Goal: Task Accomplishment & Management: Manage account settings

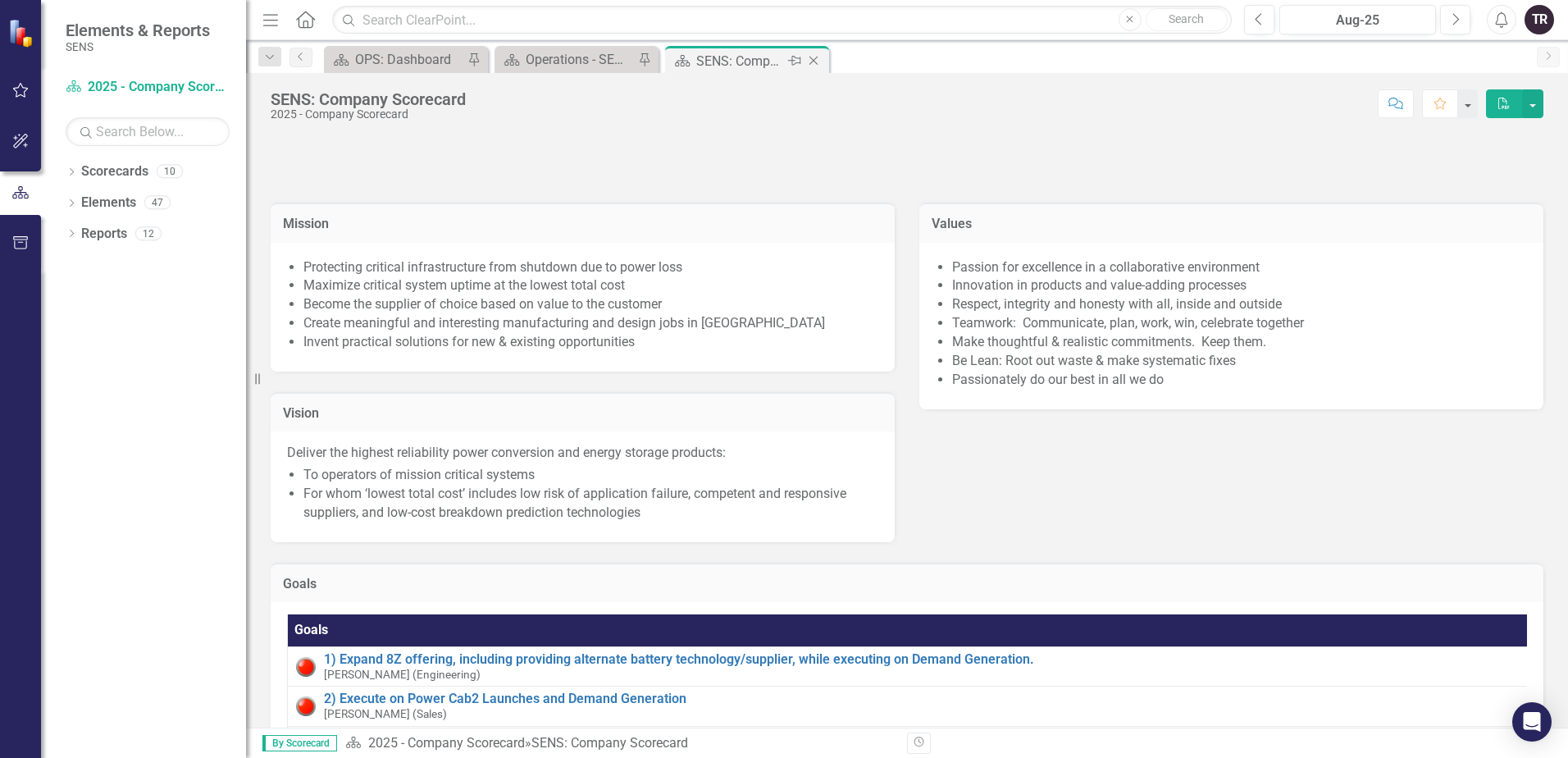
click at [812, 62] on icon "Close" at bounding box center [813, 60] width 17 height 13
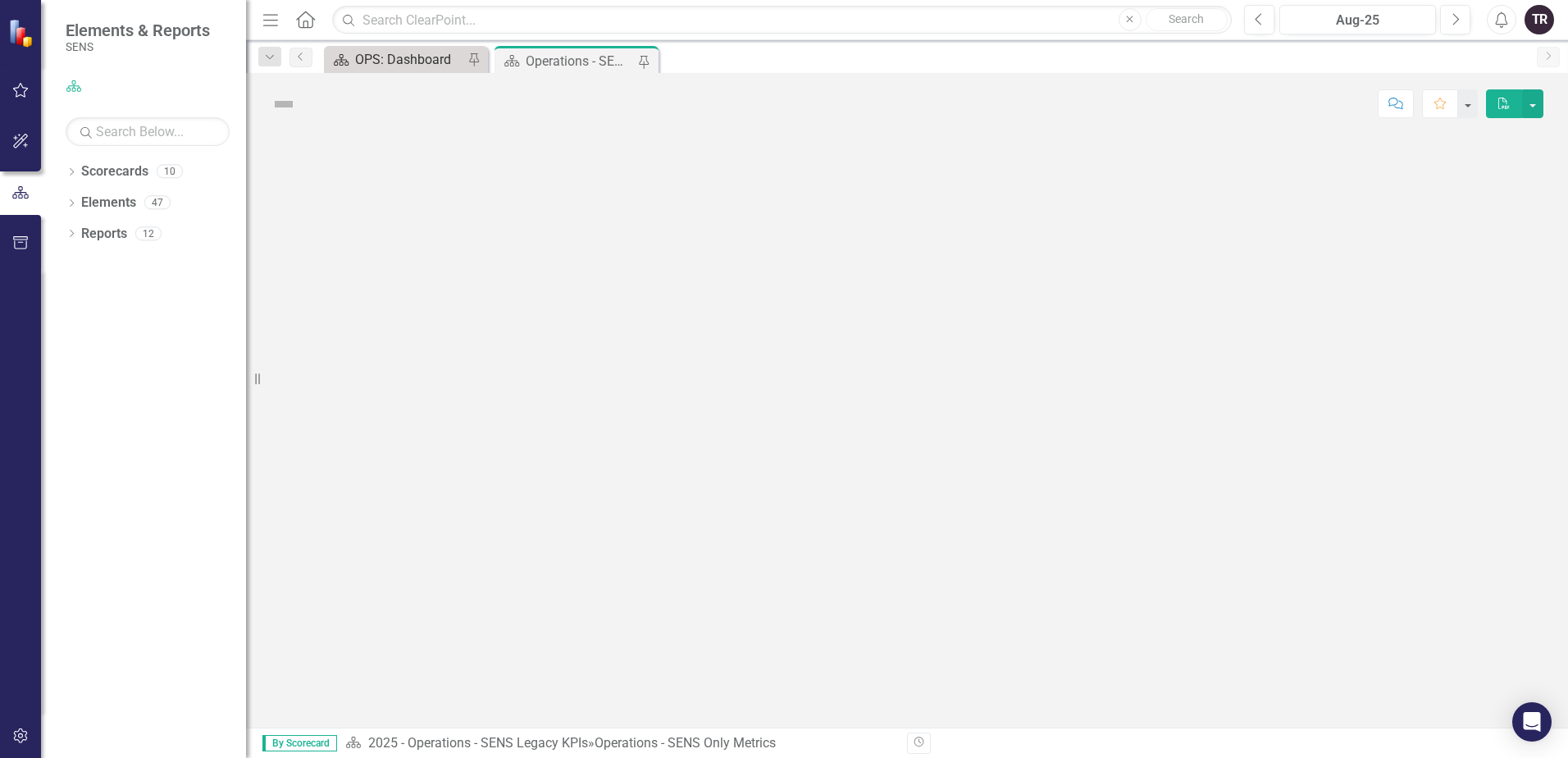
click at [373, 58] on div "OPS: Dashboard" at bounding box center [409, 59] width 108 height 20
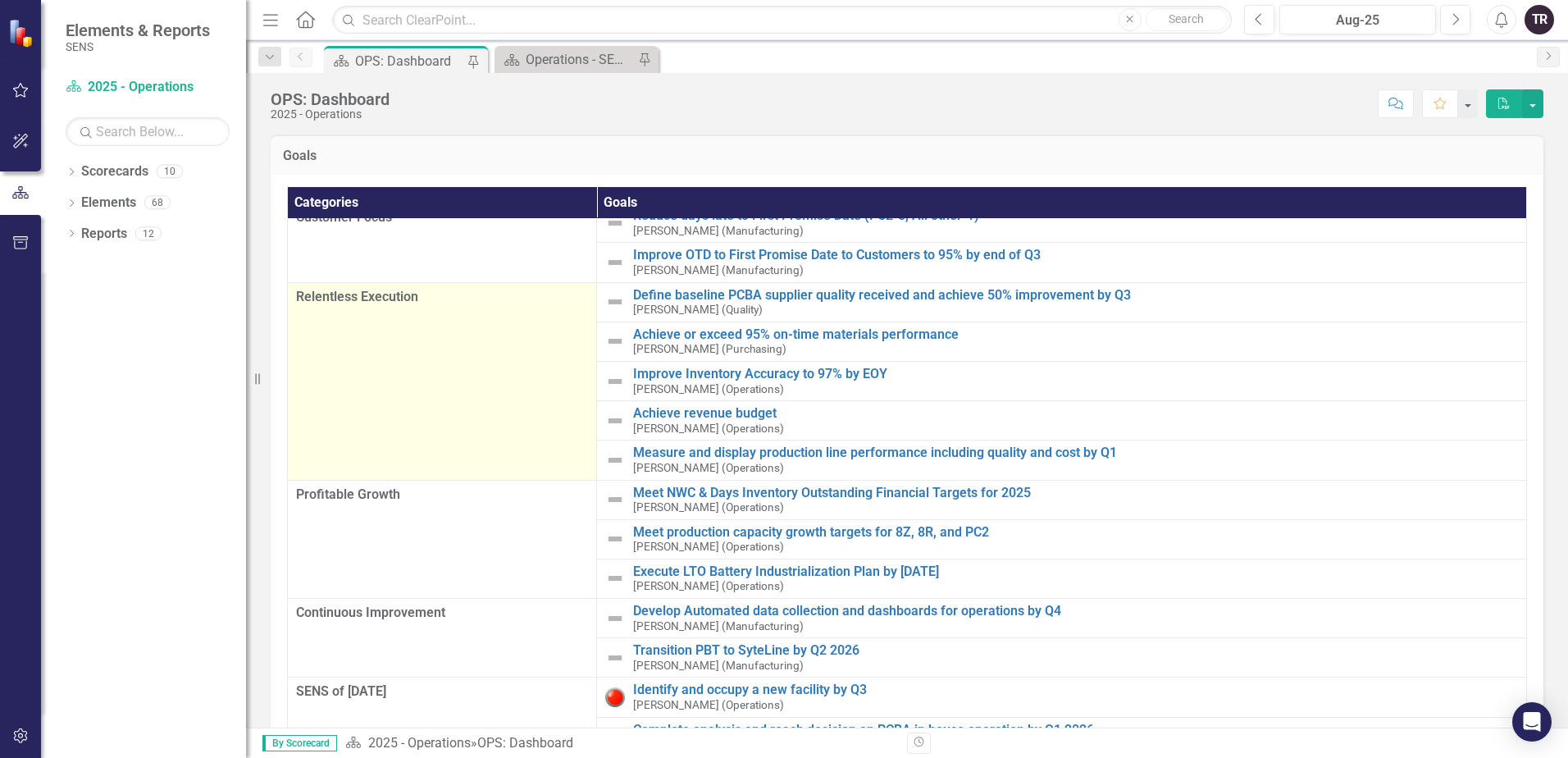
scroll to position [175, 0]
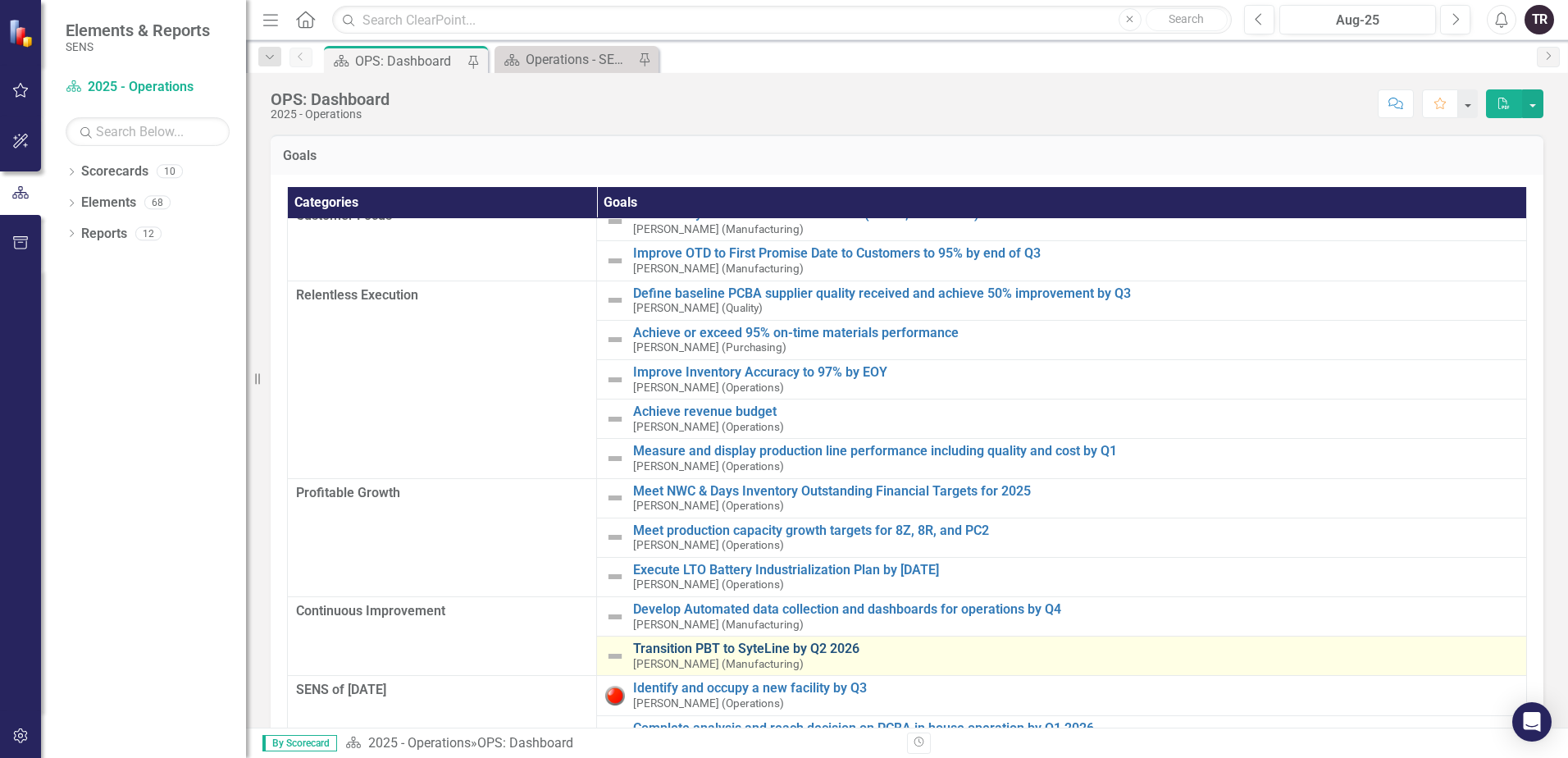
click at [727, 648] on link "Transition PBT to SyteLine by Q2 2026" at bounding box center [1076, 649] width 885 height 15
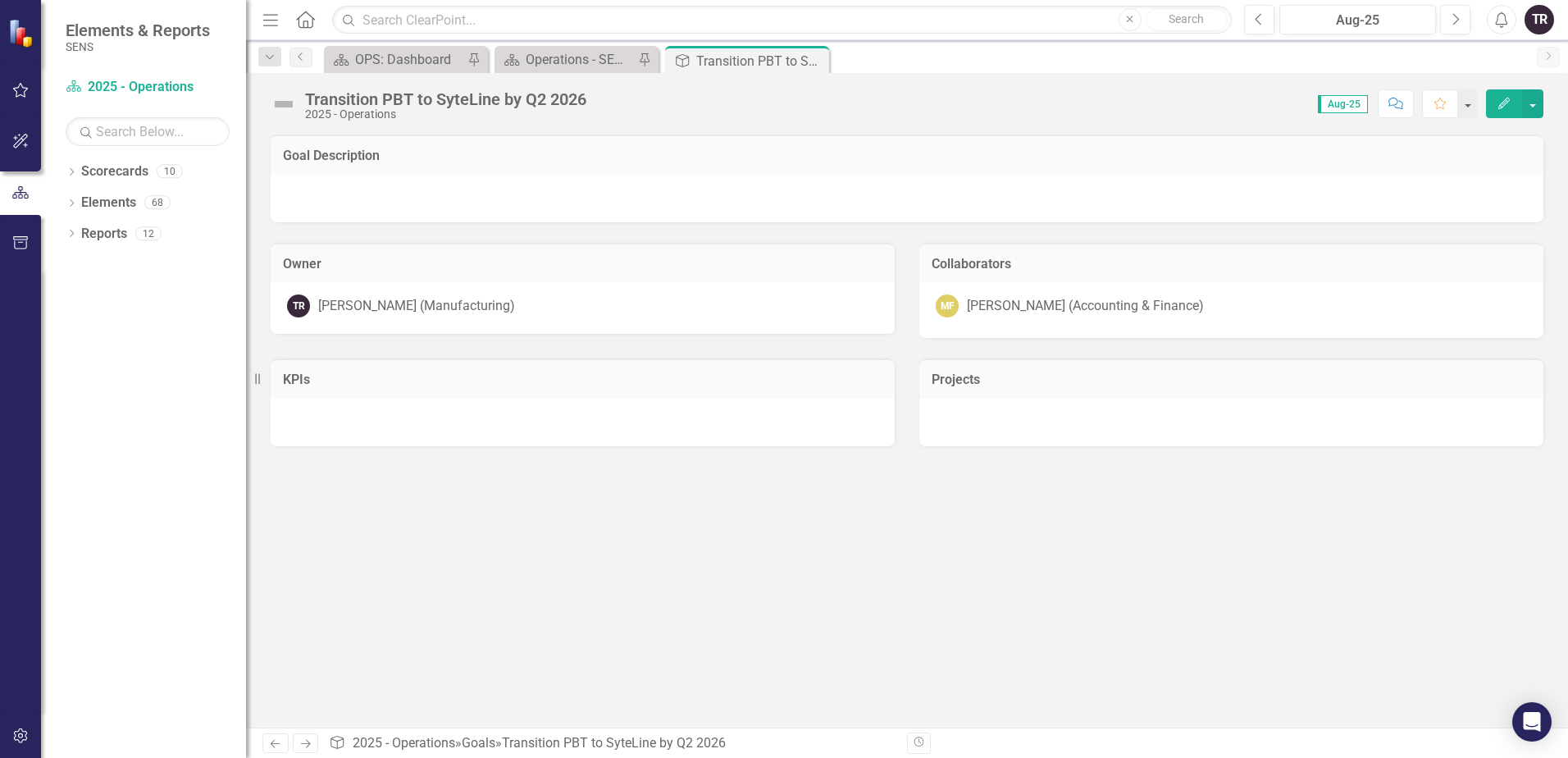
click at [427, 202] on div at bounding box center [907, 198] width 1273 height 47
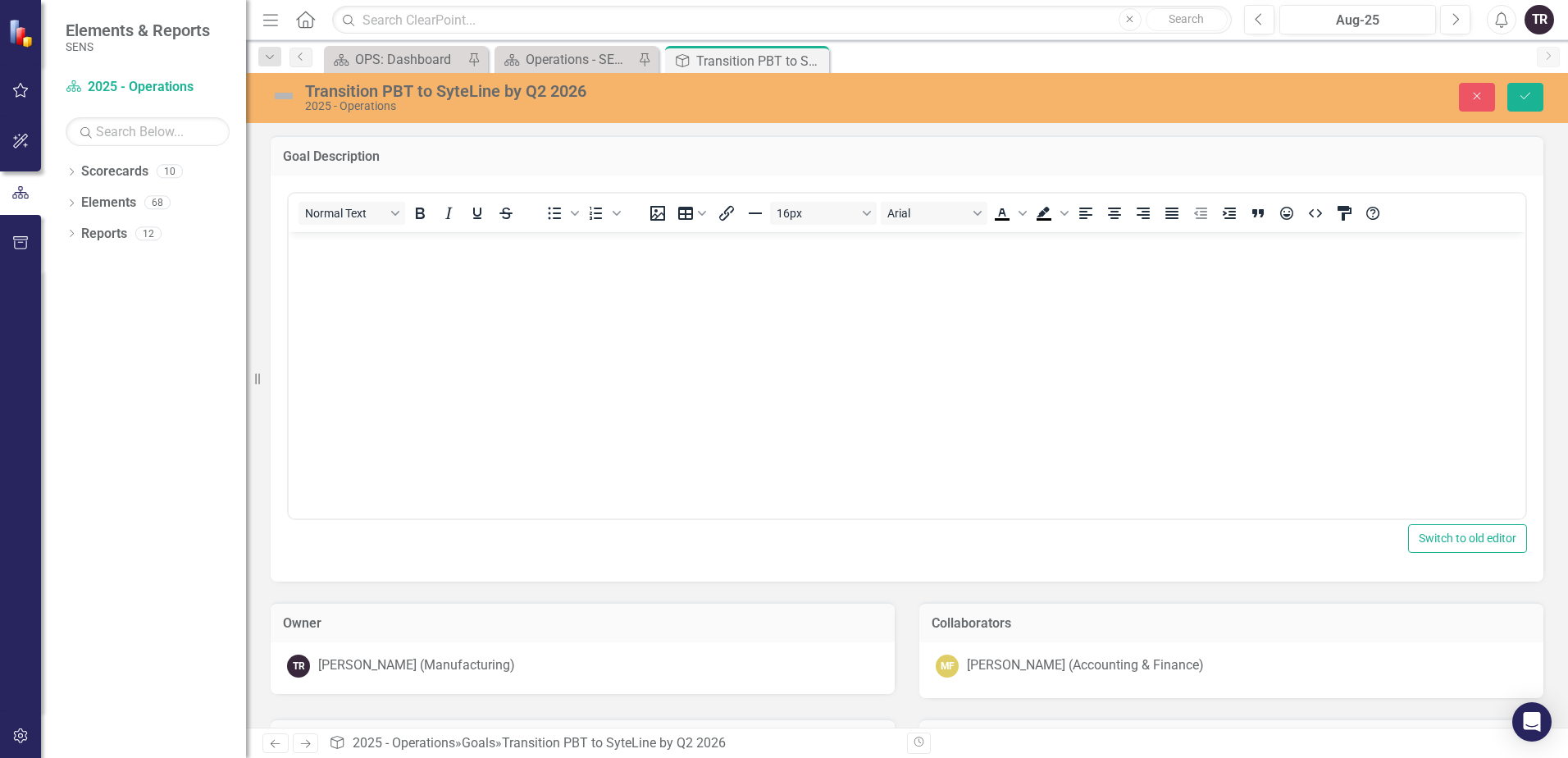
click at [409, 270] on body "Rich Text Area. Press ALT-0 for help." at bounding box center [907, 353] width 1237 height 246
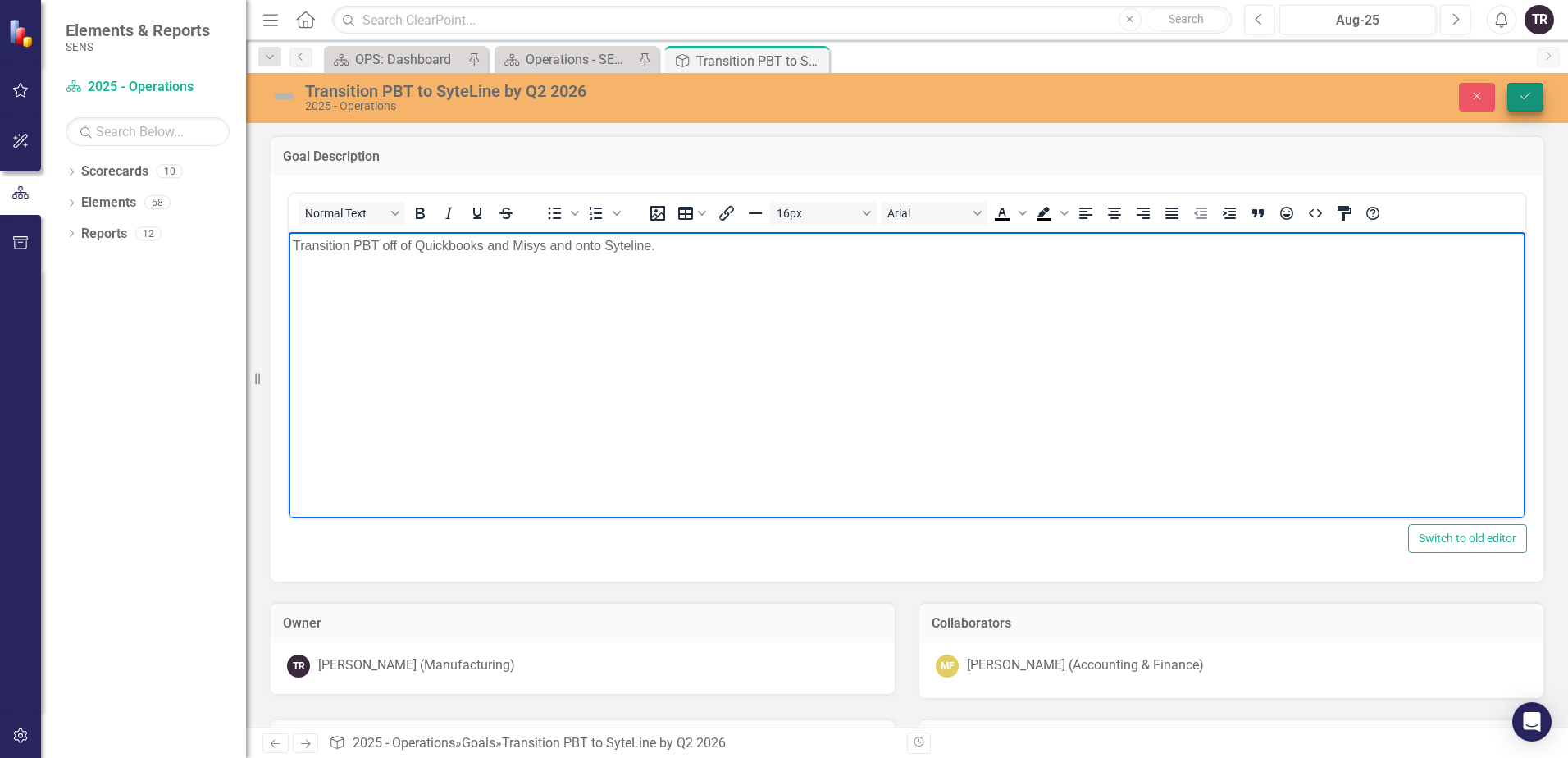
click at [1537, 95] on button "Save" at bounding box center [1525, 96] width 36 height 29
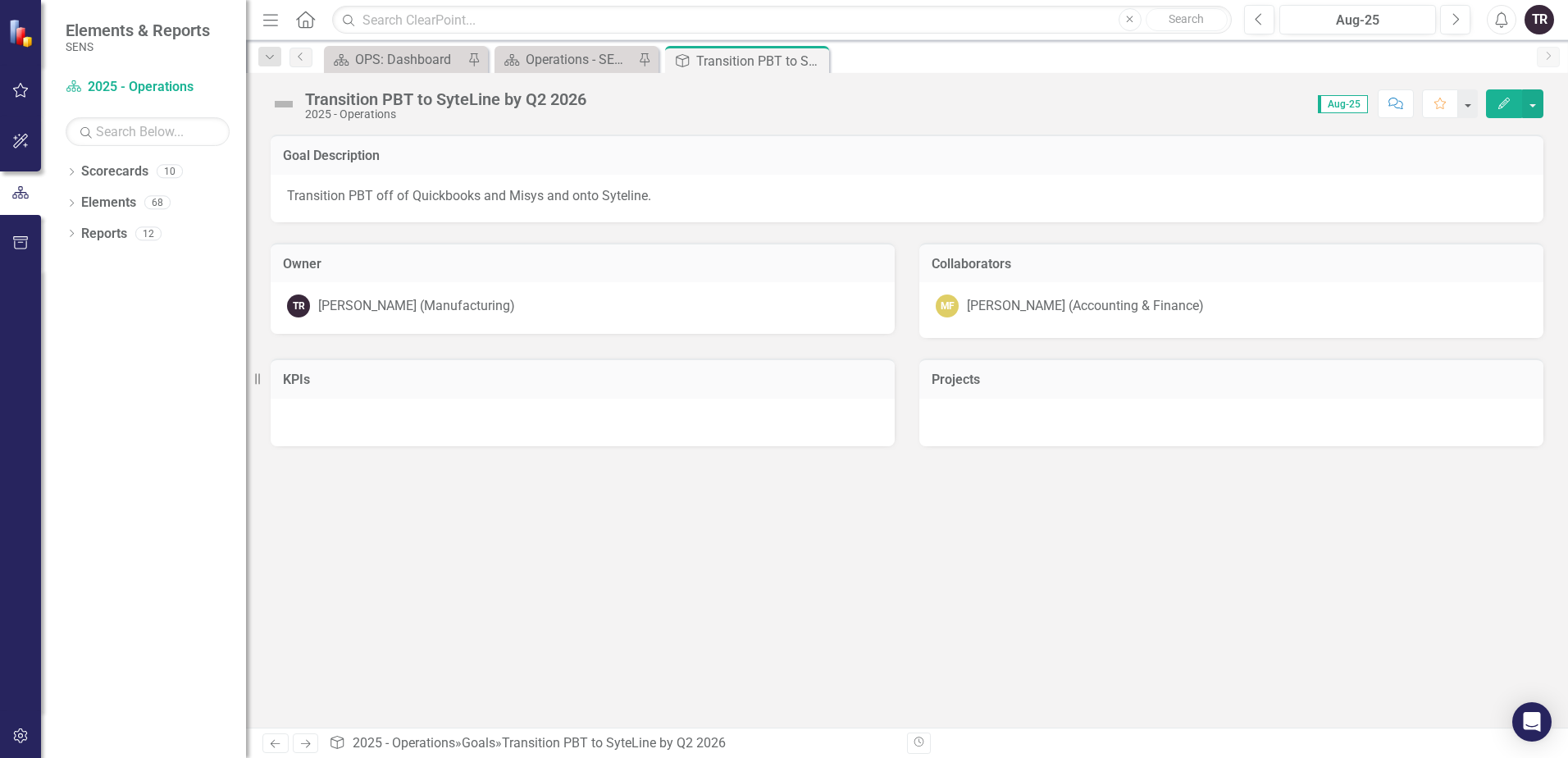
click at [280, 108] on img at bounding box center [284, 104] width 26 height 26
click at [284, 107] on img at bounding box center [284, 104] width 26 height 26
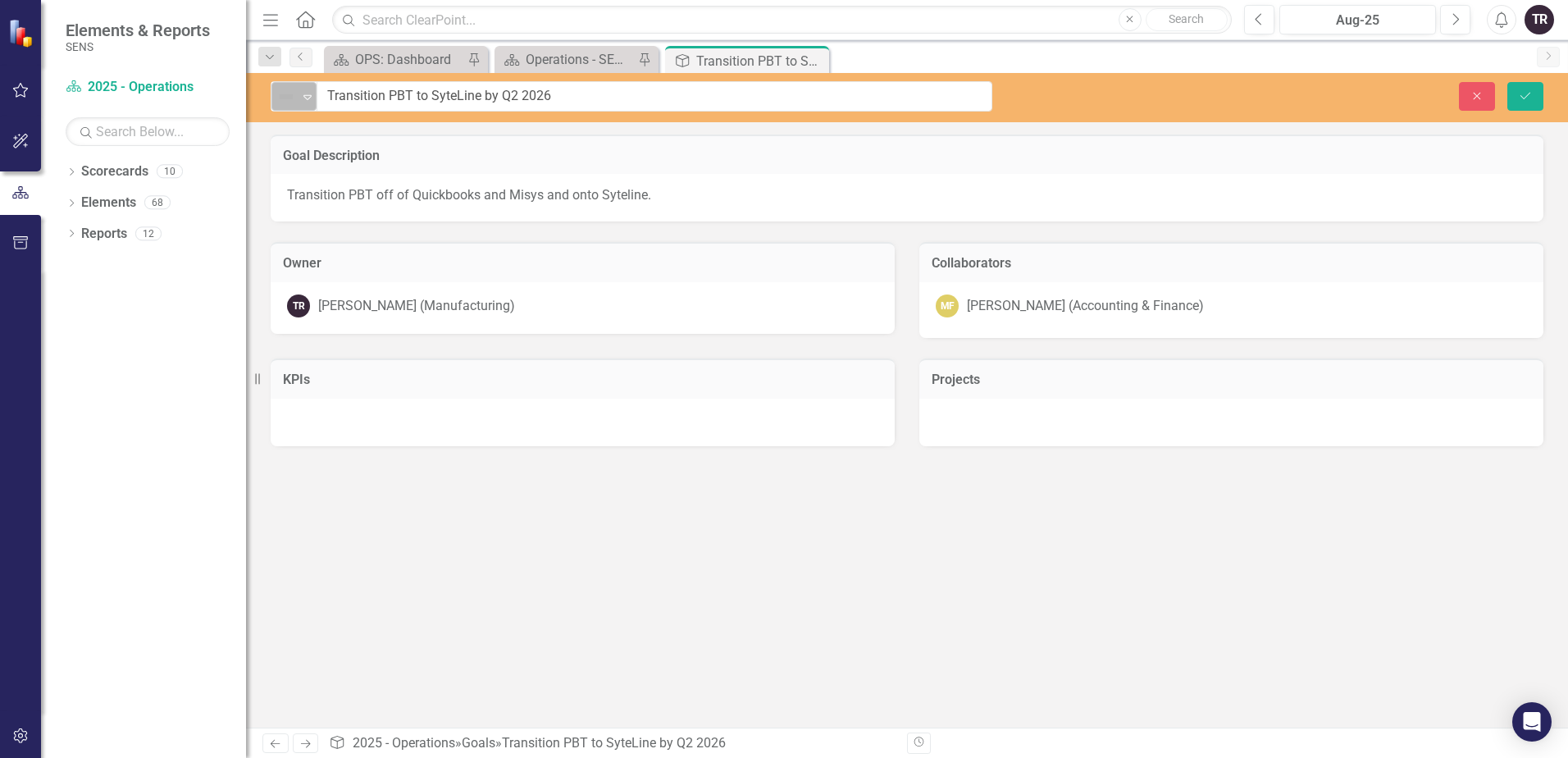
click at [302, 99] on icon "Expand" at bounding box center [308, 96] width 17 height 13
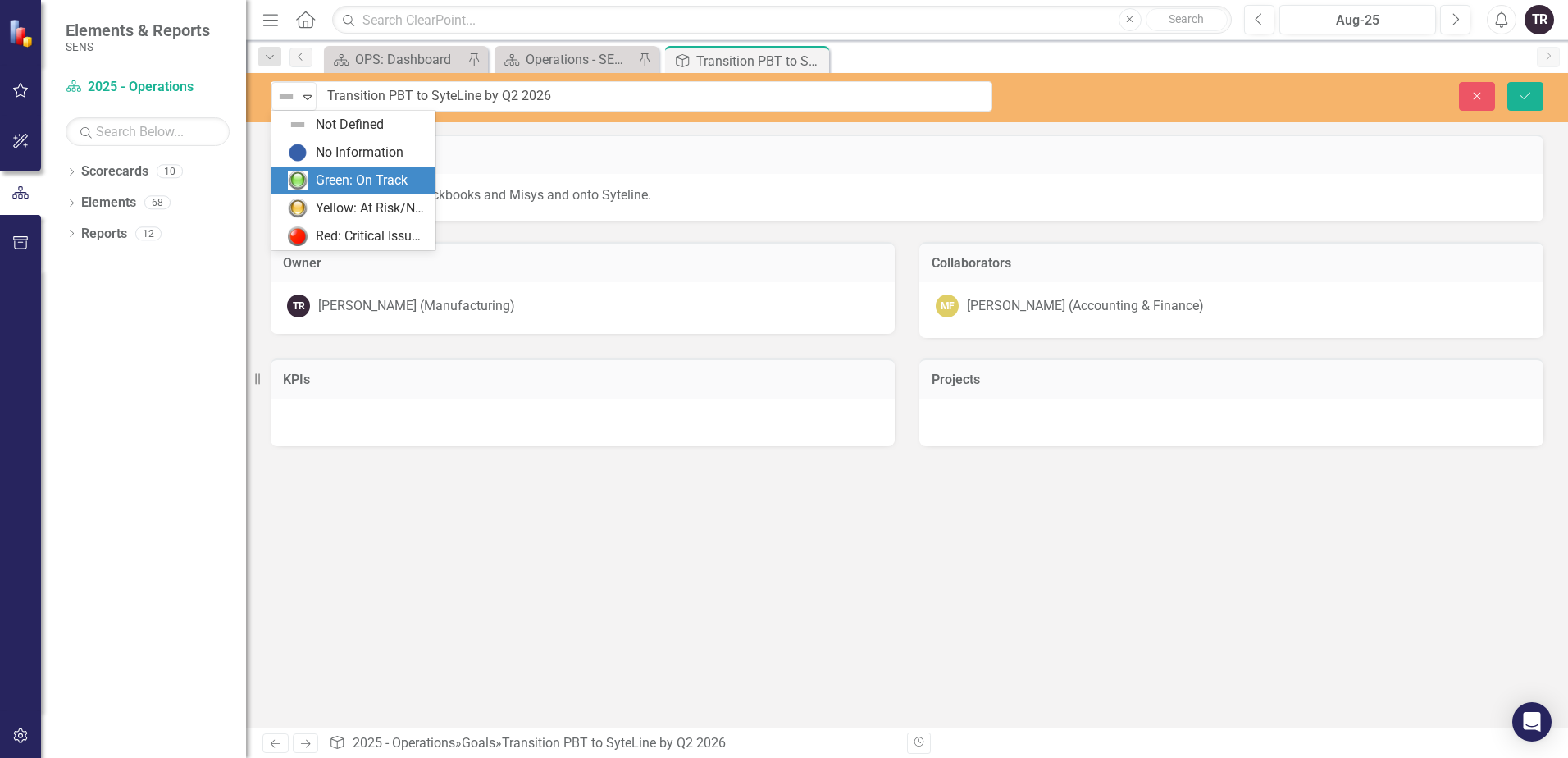
click at [330, 180] on div "Green: On Track" at bounding box center [361, 181] width 92 height 19
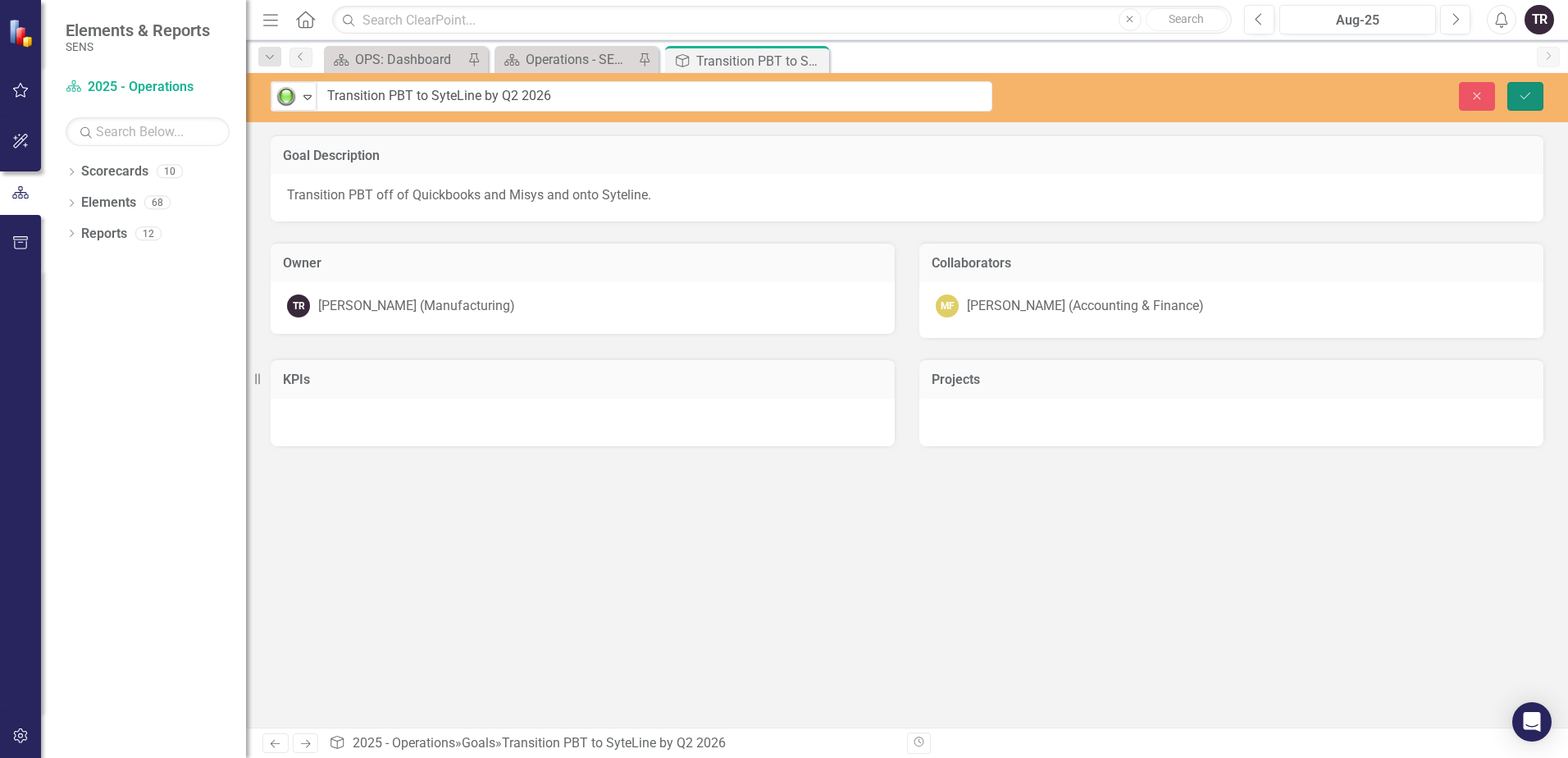
click at [1531, 89] on button "Save" at bounding box center [1525, 96] width 36 height 29
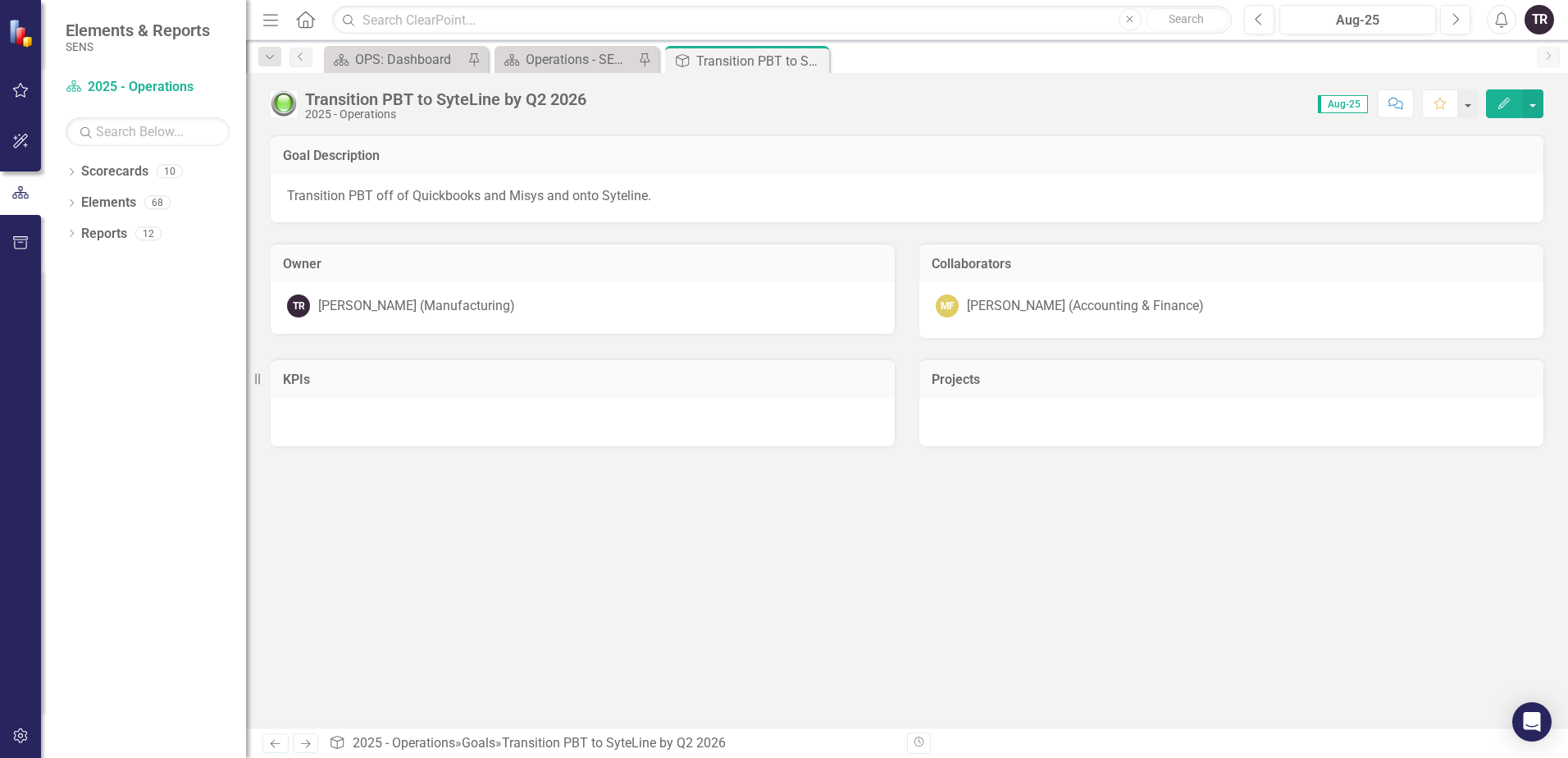
click at [1508, 102] on icon "button" at bounding box center [1504, 103] width 11 height 11
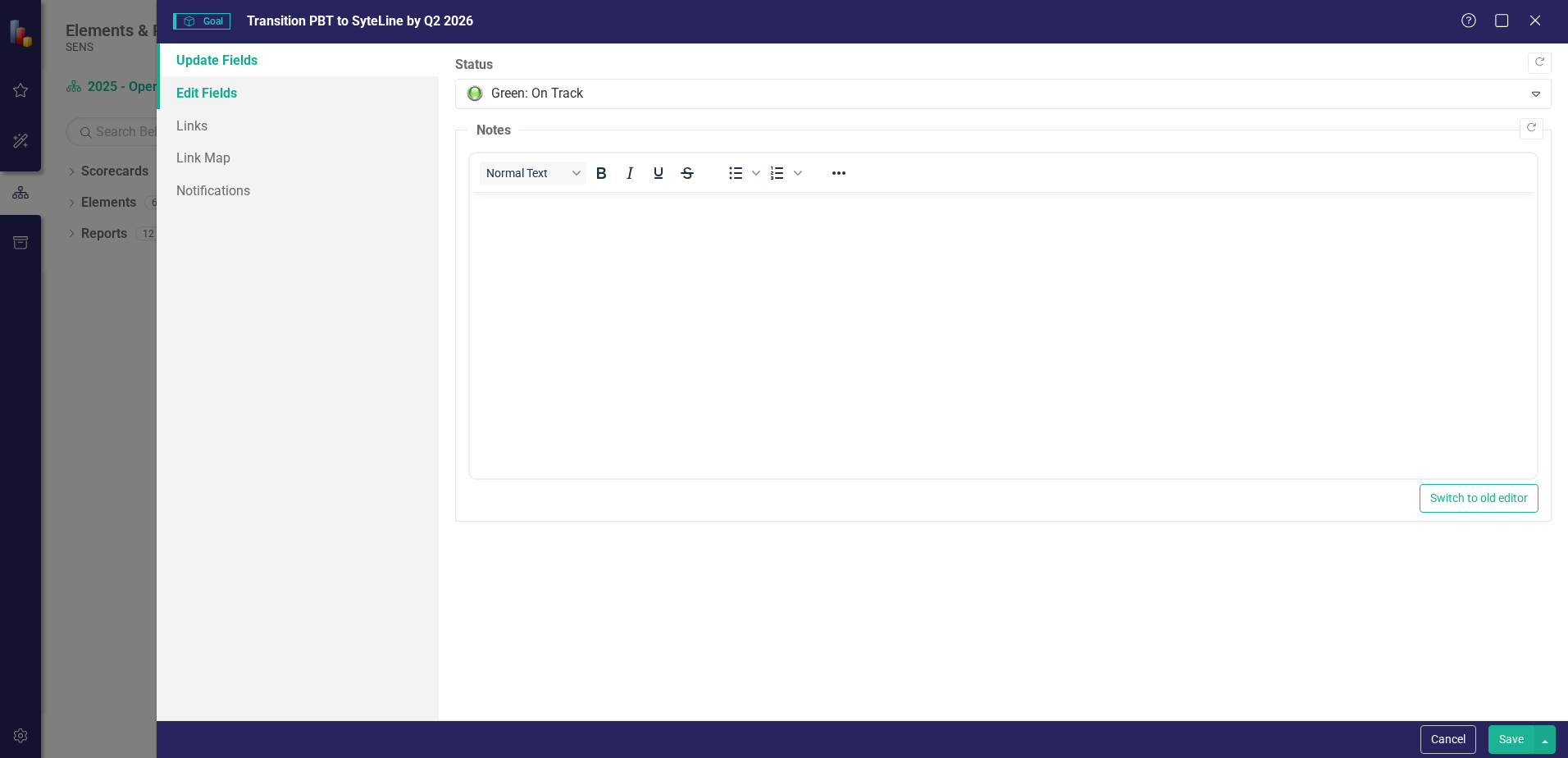
click at [214, 95] on link "Edit Fields" at bounding box center [298, 92] width 282 height 32
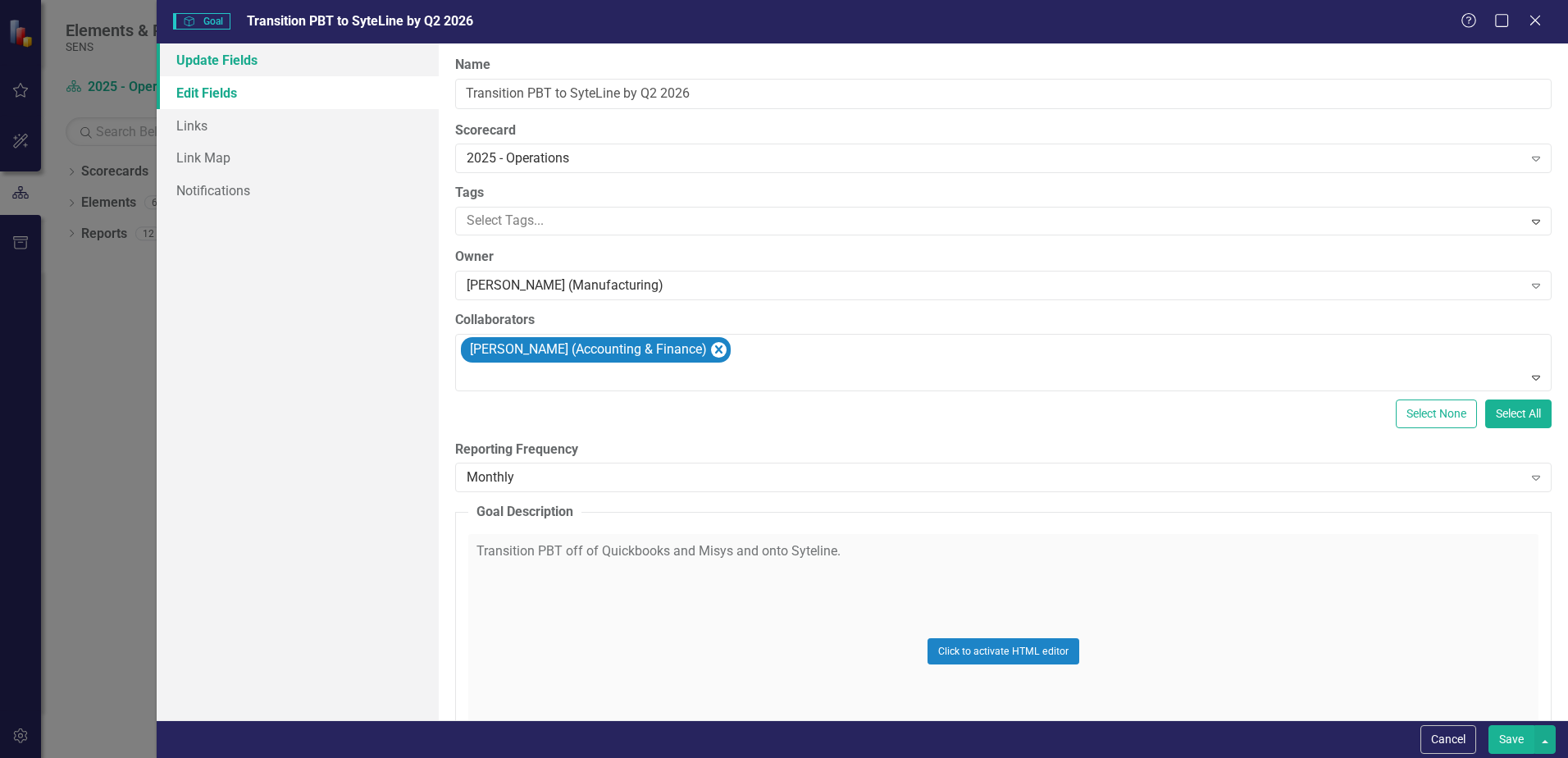
click at [216, 57] on link "Update Fields" at bounding box center [298, 59] width 282 height 32
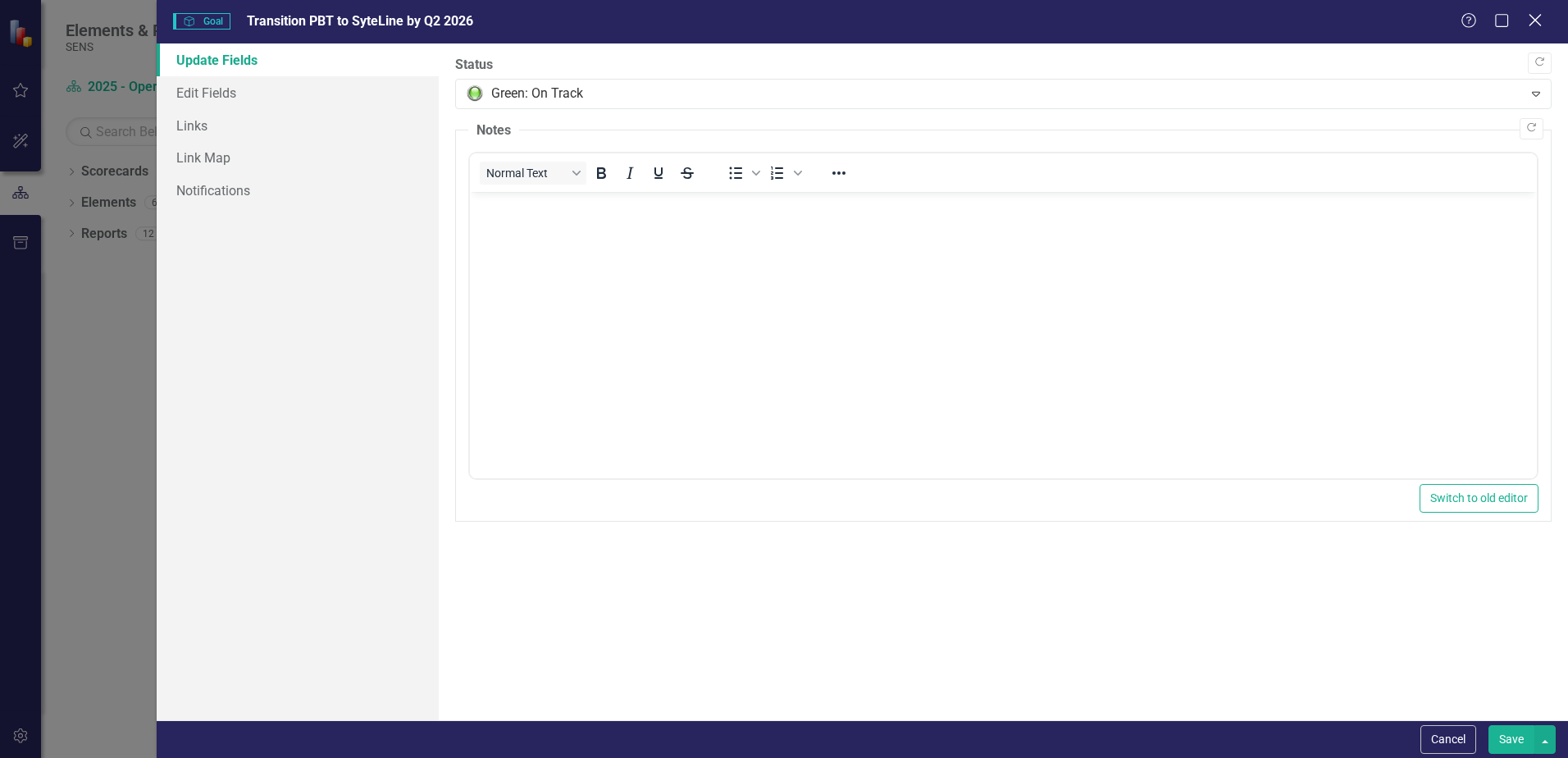
click at [1536, 21] on icon at bounding box center [1535, 19] width 12 height 12
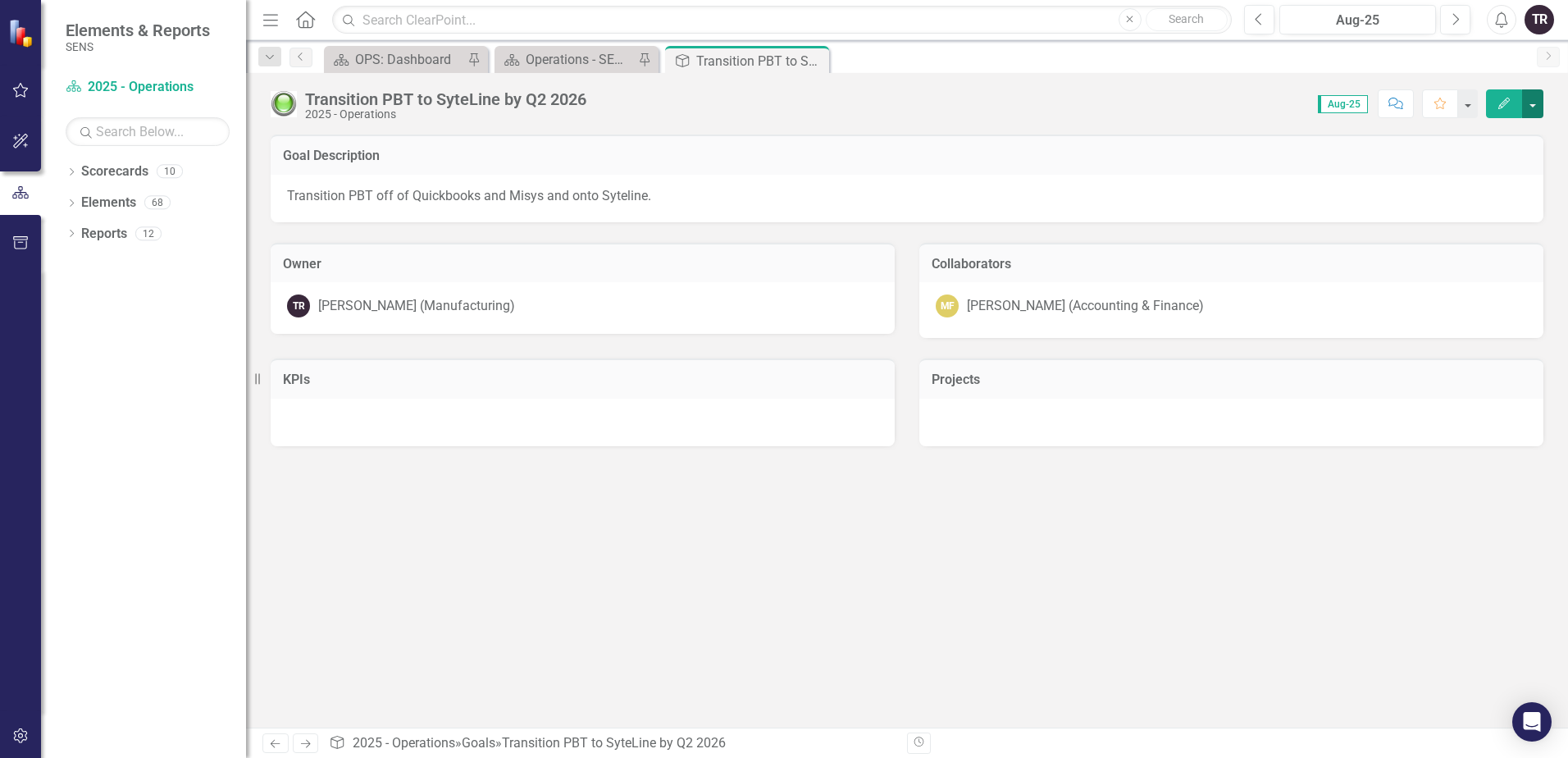
click at [1536, 102] on button "button" at bounding box center [1532, 103] width 21 height 29
click at [1476, 161] on link "Edit Report Edit Layout" at bounding box center [1475, 164] width 133 height 31
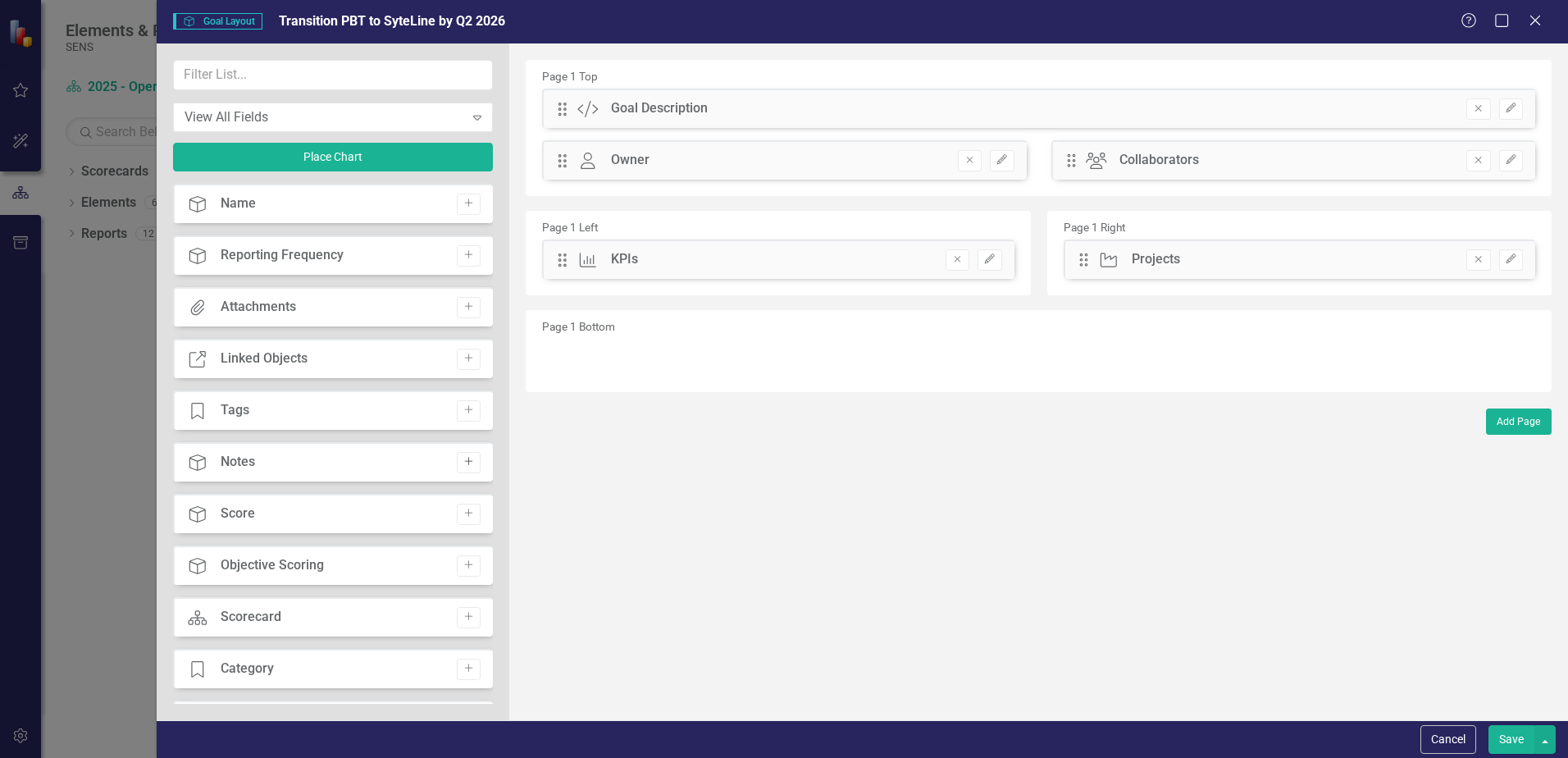
click at [463, 461] on icon "Add" at bounding box center [468, 462] width 12 height 10
drag, startPoint x: 561, startPoint y: 104, endPoint x: 588, endPoint y: 387, distance: 284.3
click at [1518, 738] on button "Save" at bounding box center [1511, 739] width 46 height 29
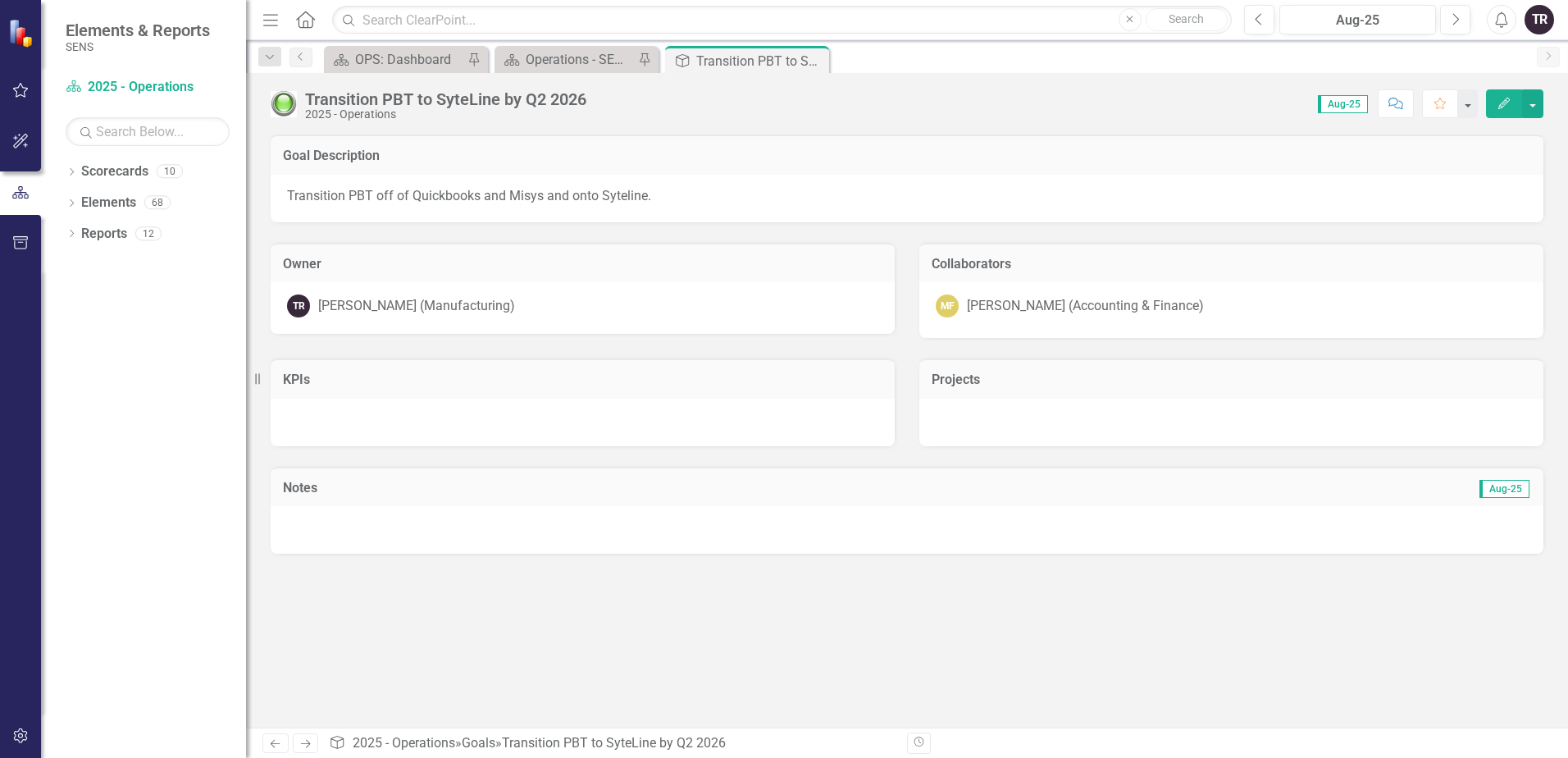
click at [424, 523] on div at bounding box center [907, 530] width 1273 height 47
click at [422, 523] on div at bounding box center [907, 530] width 1273 height 47
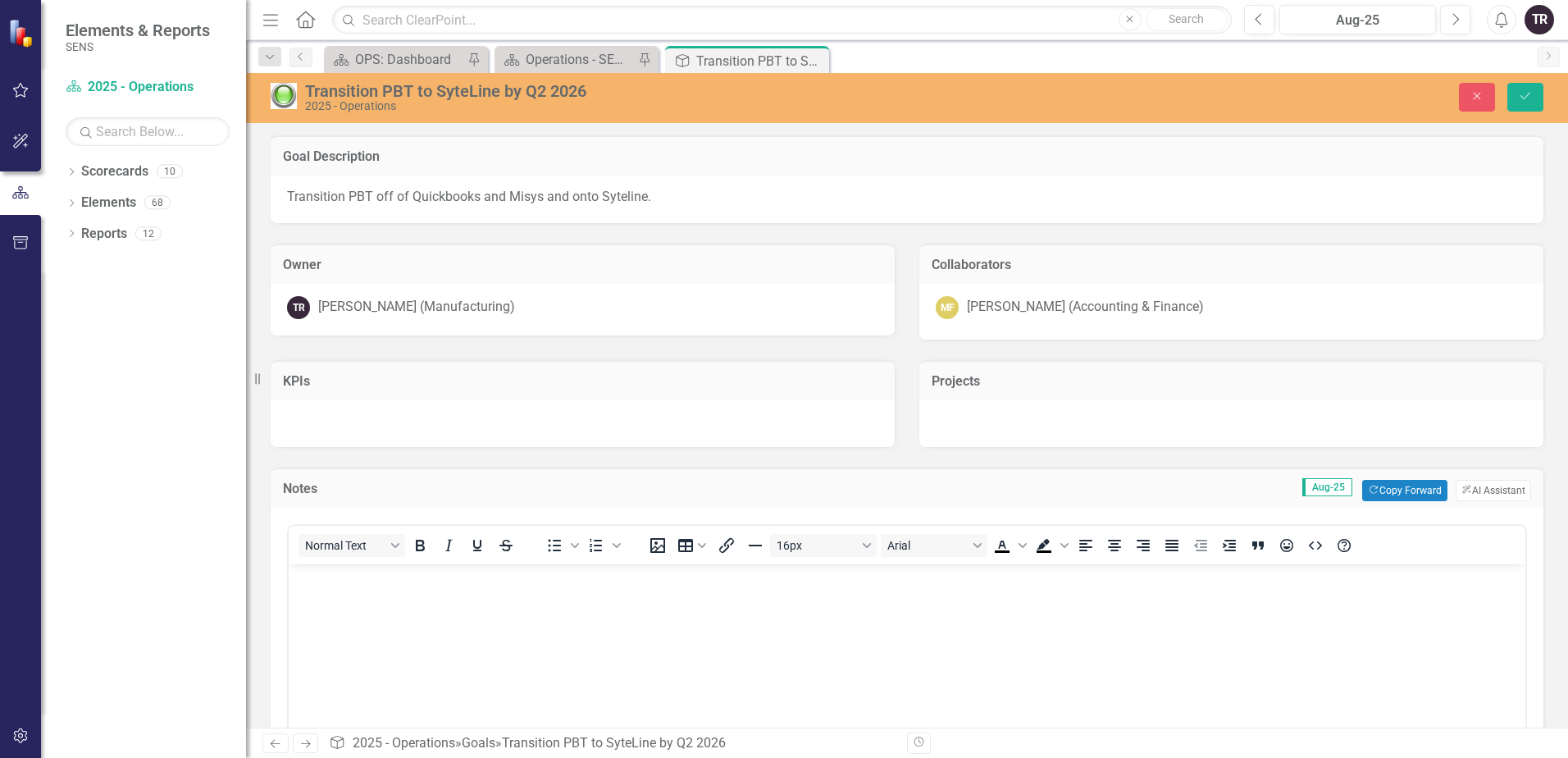
click at [451, 589] on body "Rich Text Area. Press ALT-0 for help." at bounding box center [907, 687] width 1237 height 246
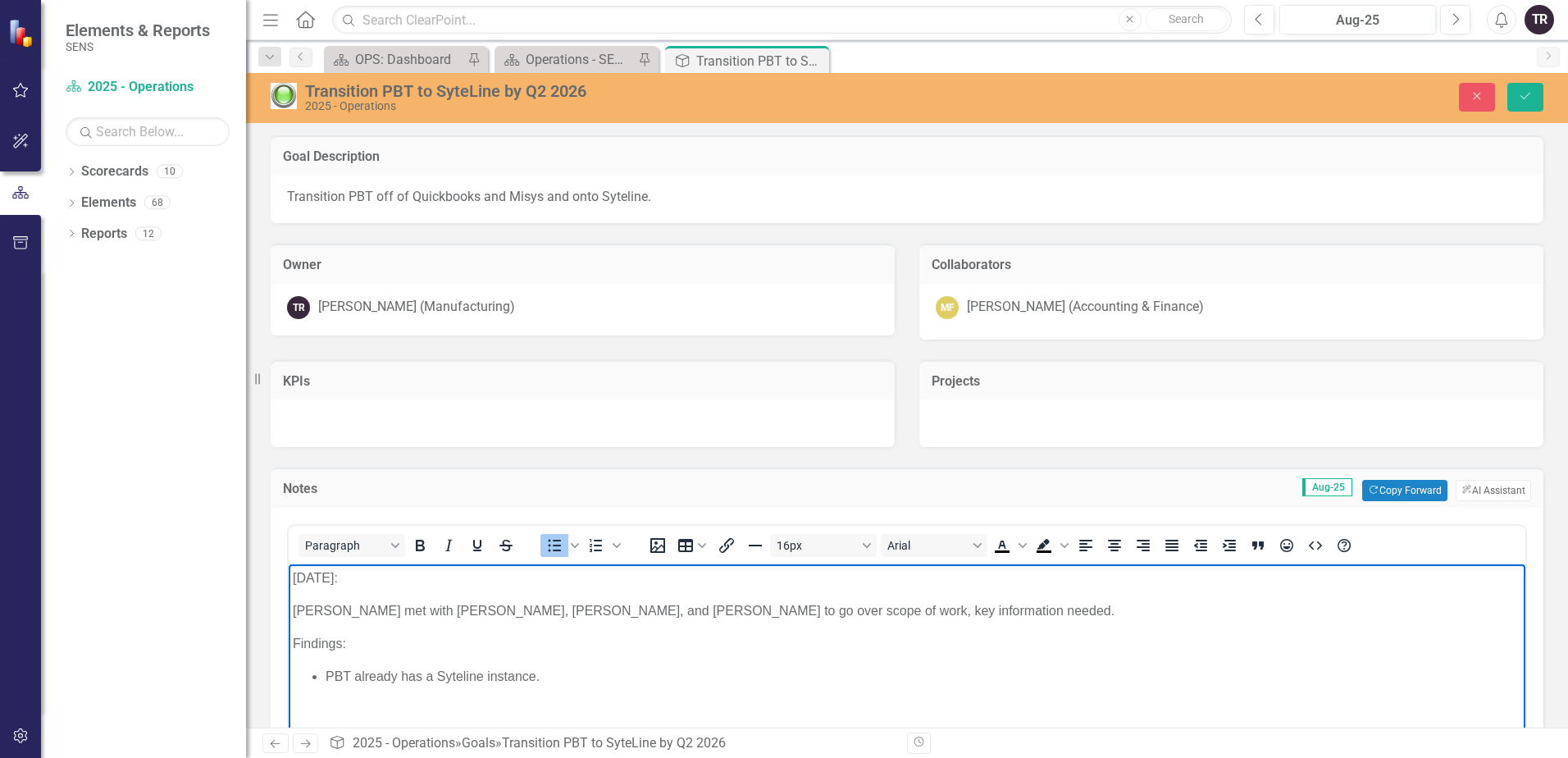
click at [628, 674] on li "PBT already has a Syteline instance." at bounding box center [923, 676] width 1195 height 19
click at [784, 674] on li "PBT already has a Syteline instance. This is separate from SENS, and" at bounding box center [923, 676] width 1195 height 19
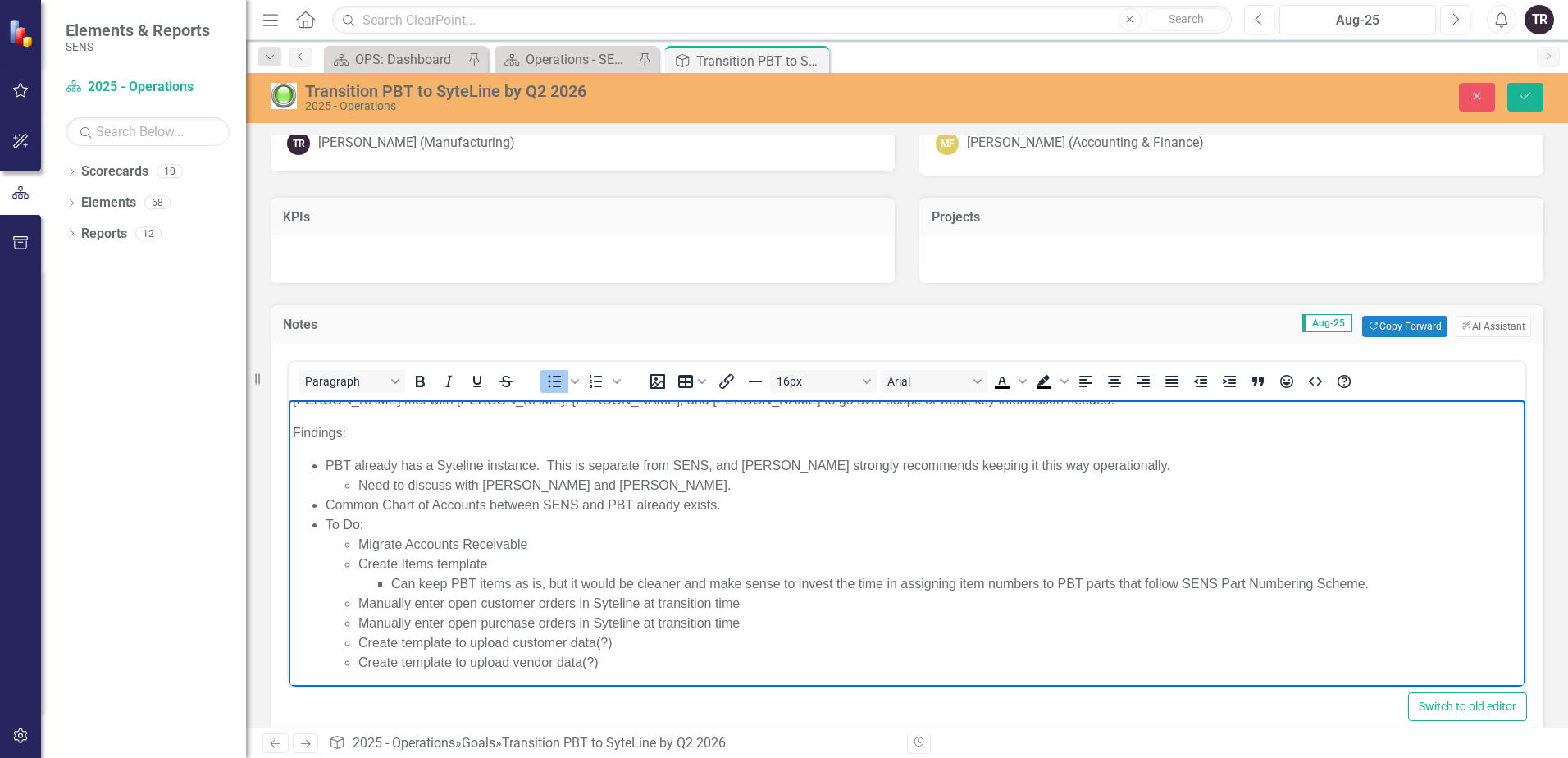
scroll to position [50, 0]
click at [671, 661] on li "Create template to upload vendor data(?)" at bounding box center [939, 659] width 1163 height 19
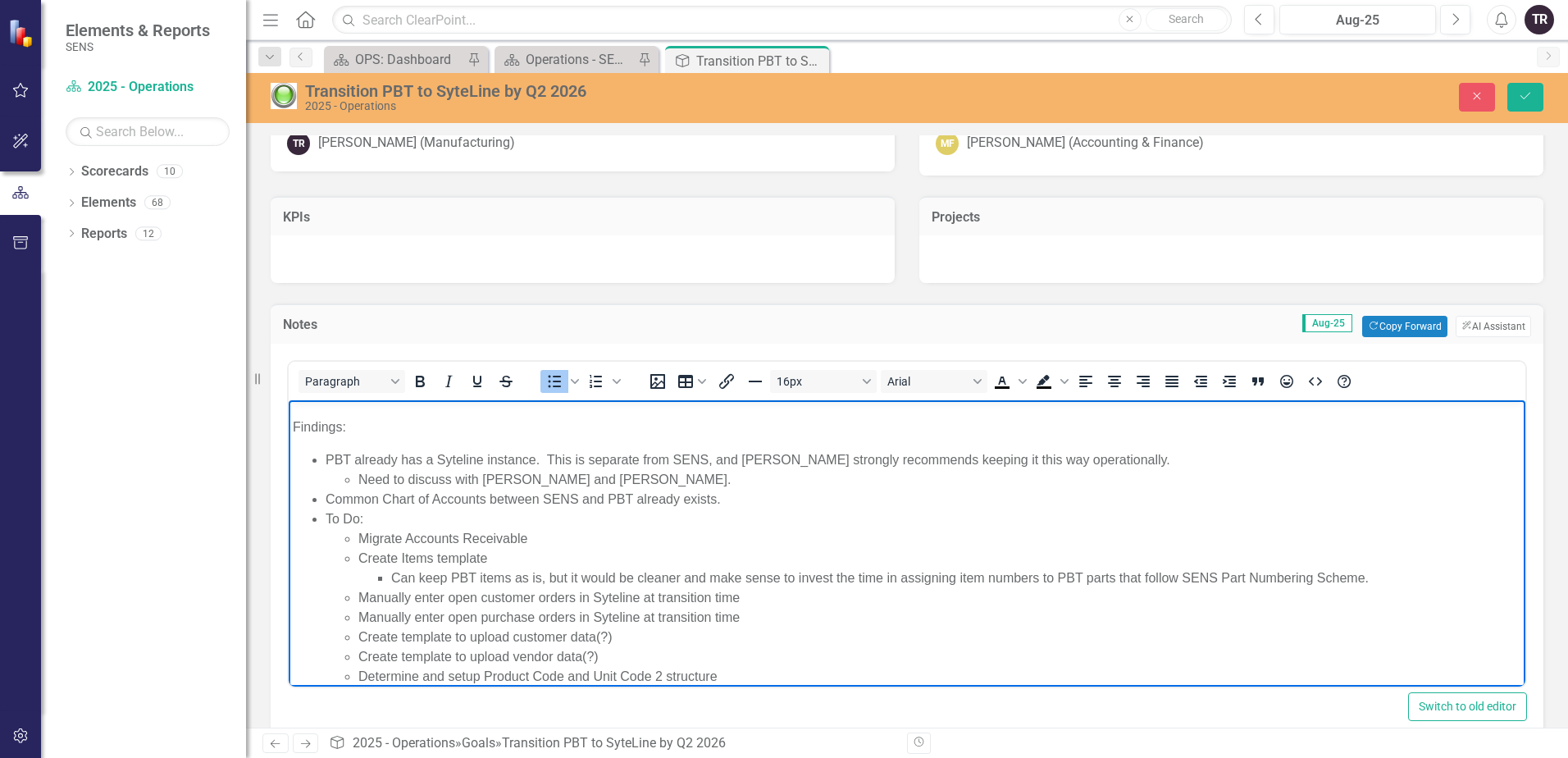
scroll to position [72, 0]
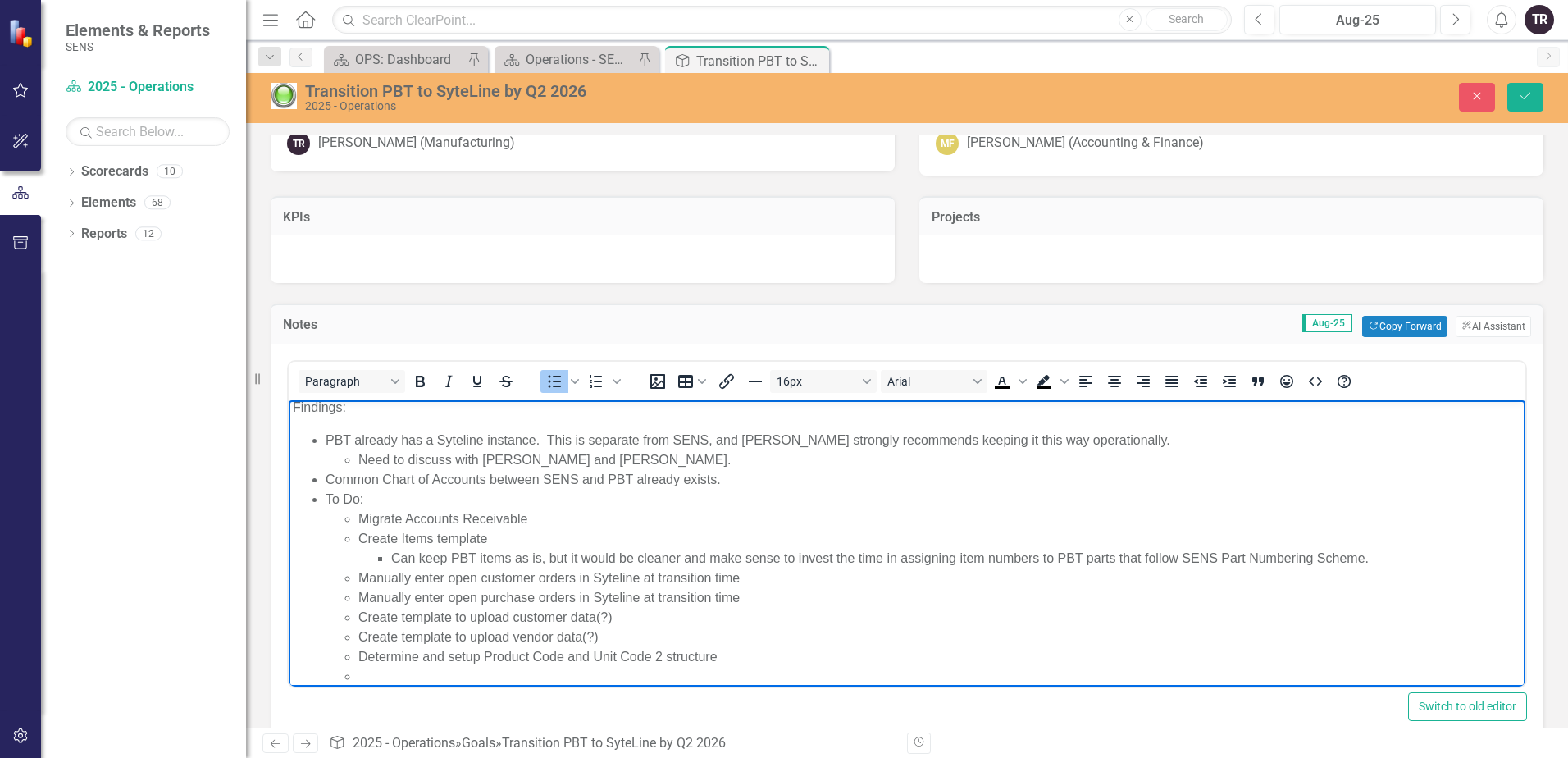
click at [734, 480] on li "Common Chart of Accounts between SENS and PBT already exists." at bounding box center [923, 480] width 1195 height 19
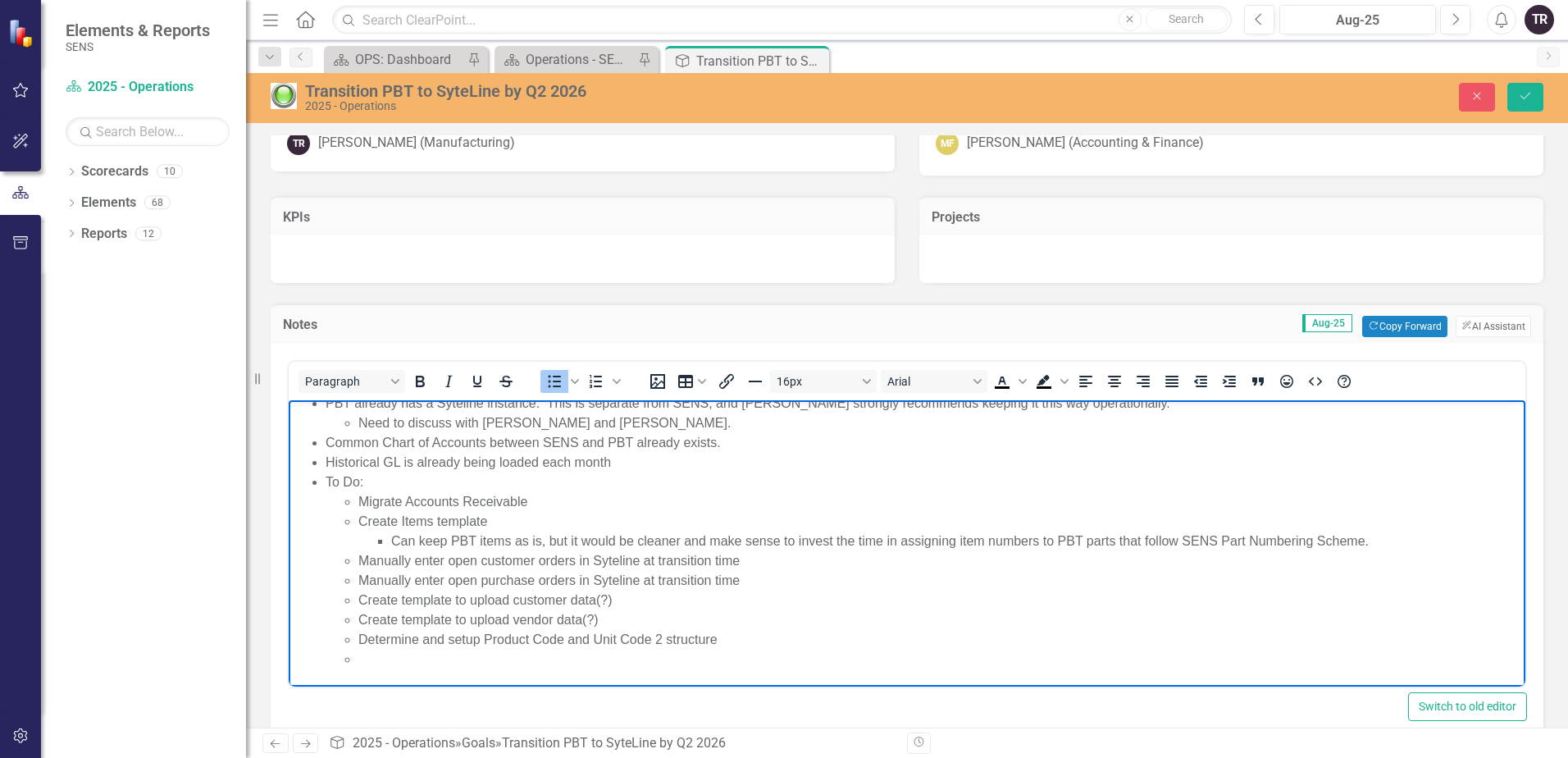
scroll to position [202, 0]
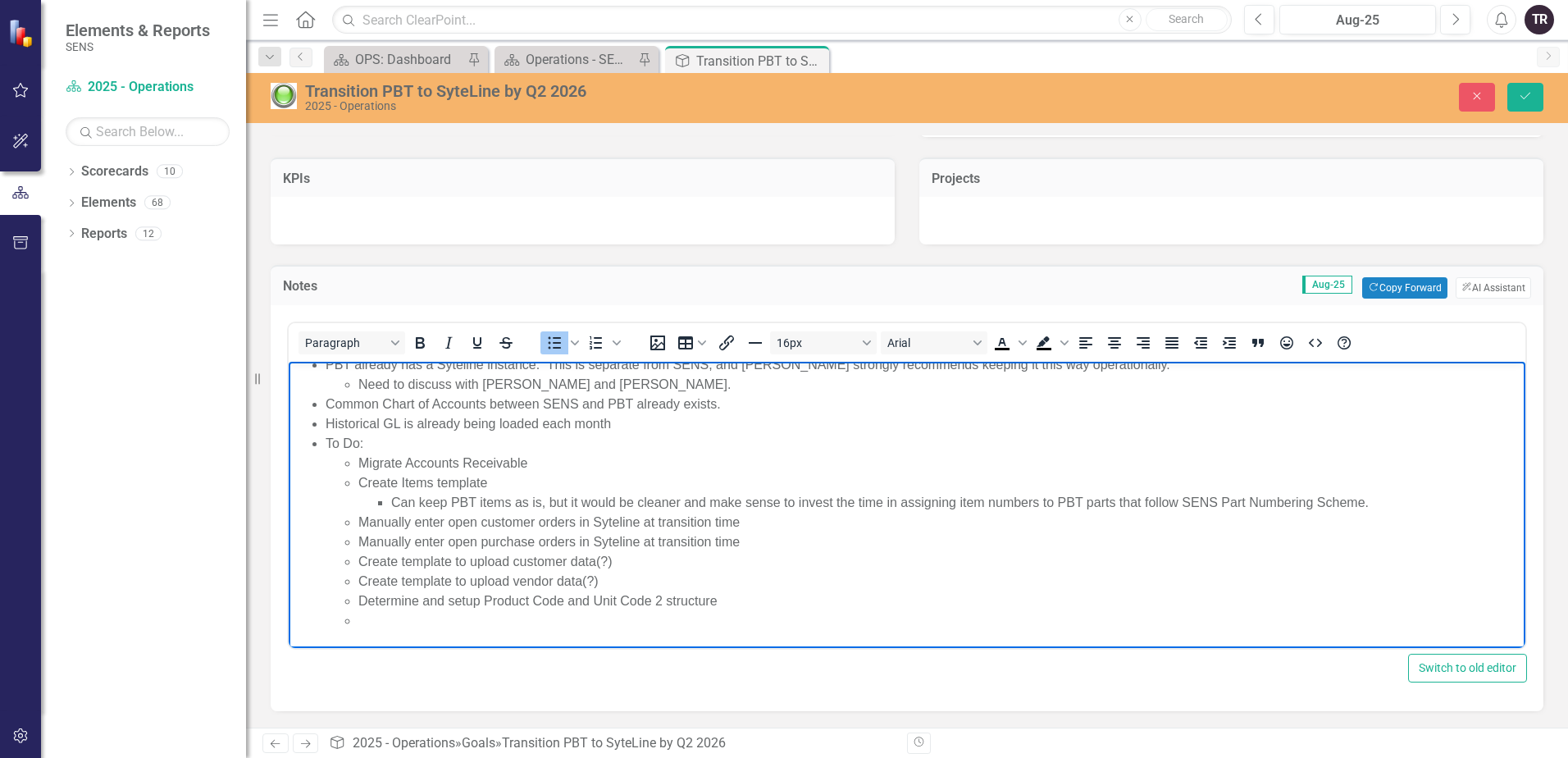
click at [559, 621] on li "Rich Text Area. Press ALT-0 for help." at bounding box center [939, 621] width 1163 height 19
click at [543, 620] on li "Rich Text Area. Press ALT-0 for help." at bounding box center [939, 621] width 1163 height 19
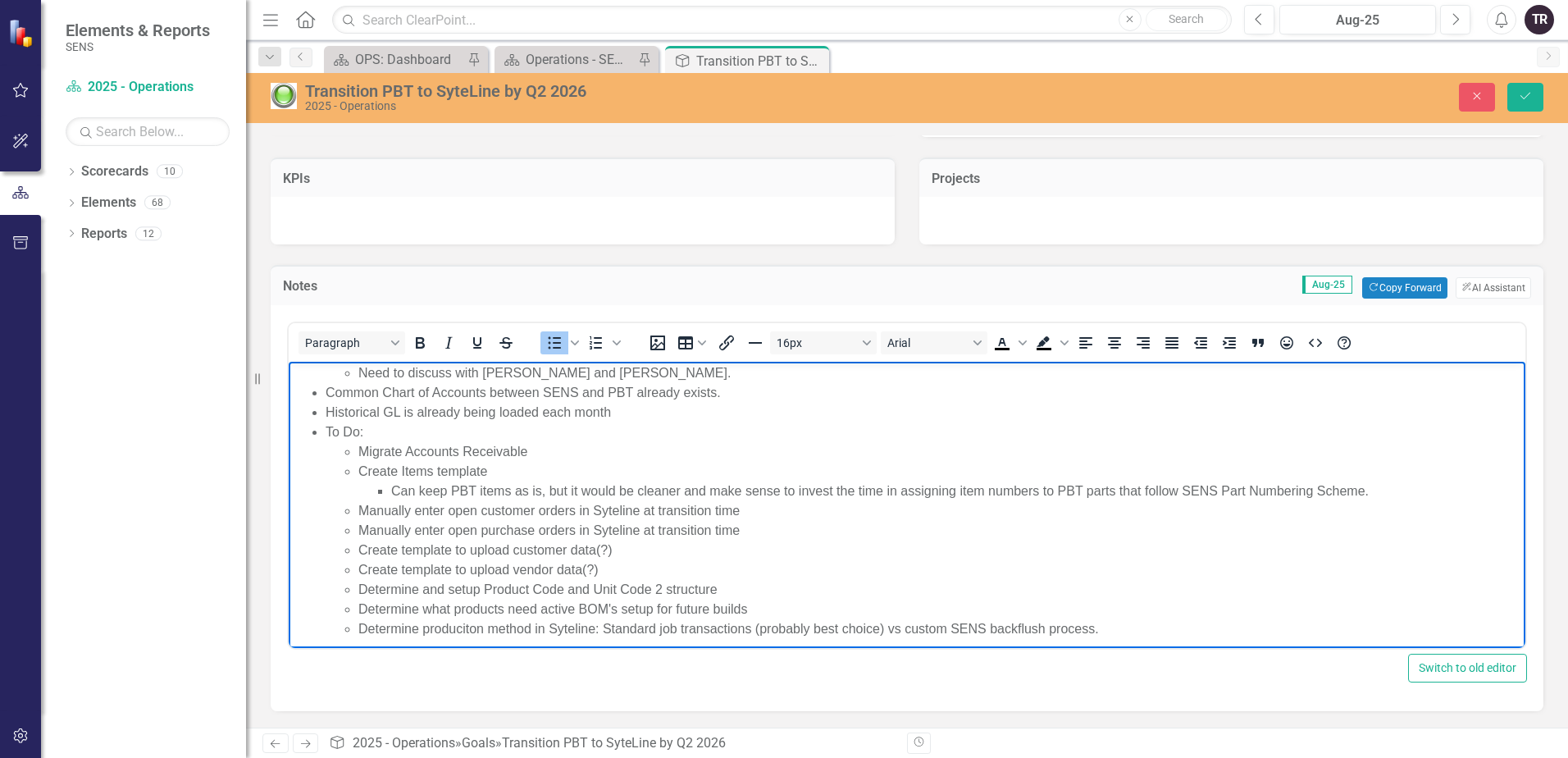
scroll to position [129, 0]
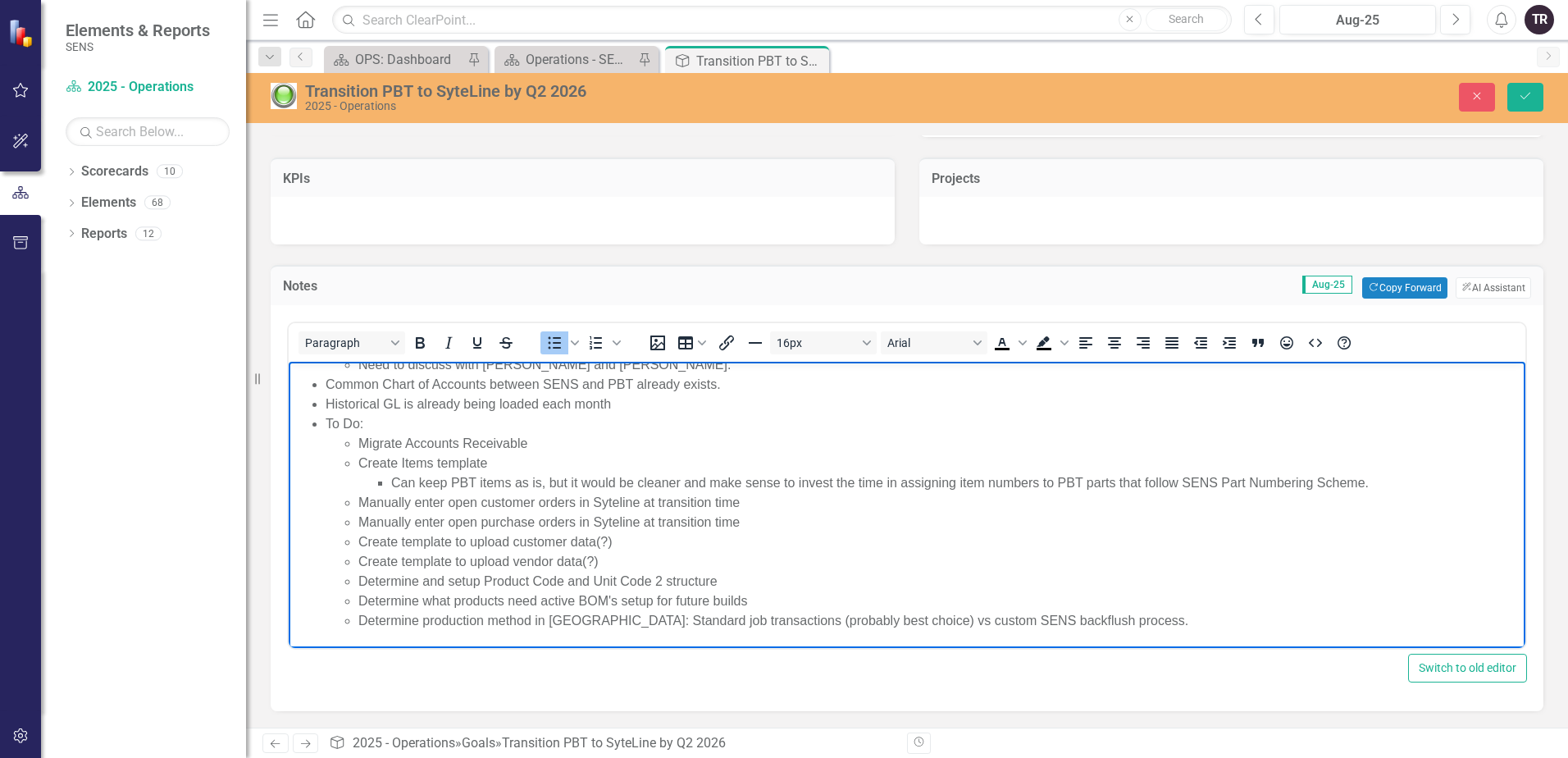
click at [1138, 617] on li "Determine production method in Syteline: Standard job transactions (probably be…" at bounding box center [939, 621] width 1163 height 19
click at [1525, 96] on icon "Save" at bounding box center [1525, 96] width 15 height 11
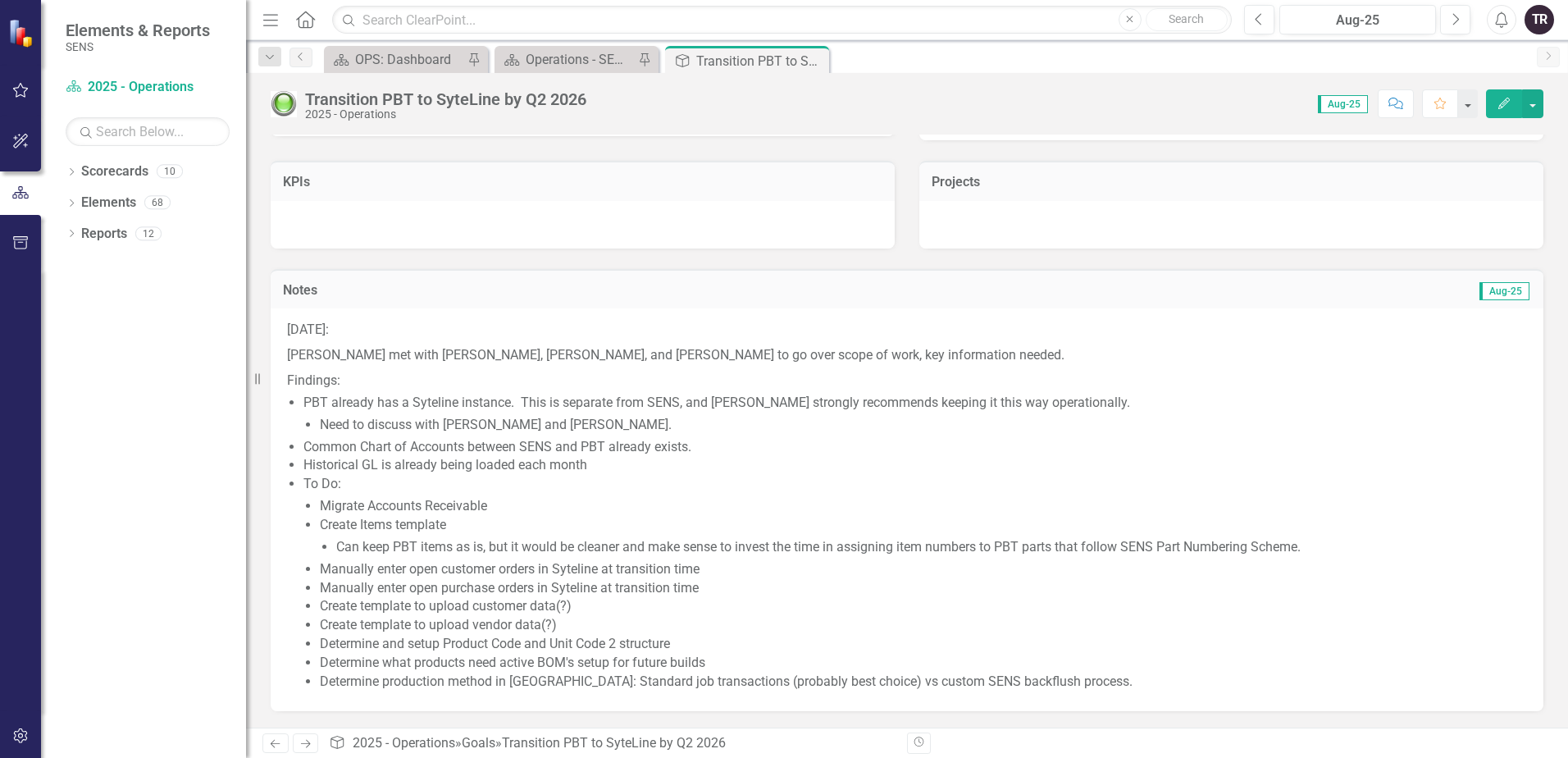
scroll to position [0, 0]
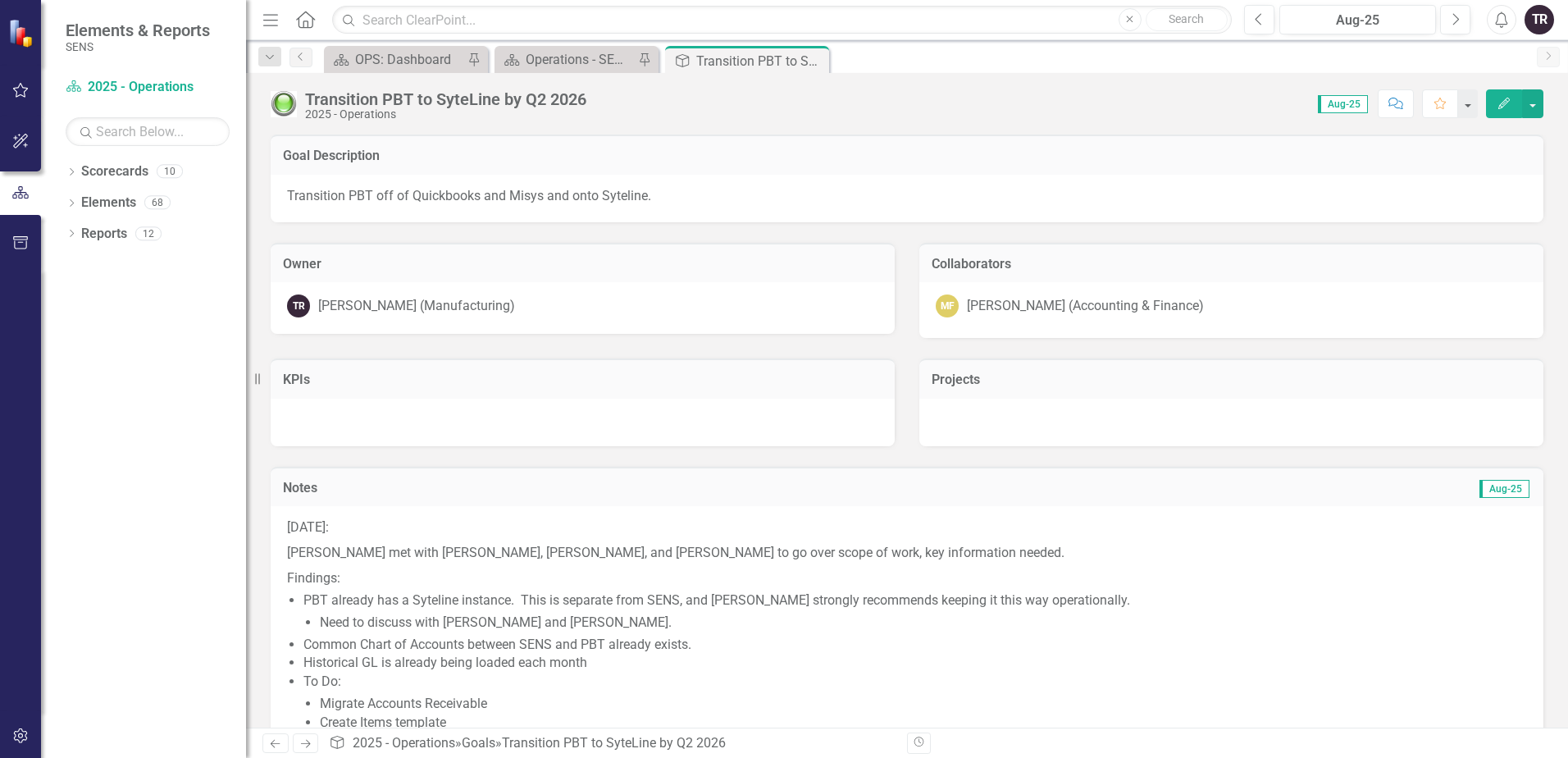
click at [0, 0] on icon "Close" at bounding box center [0, 0] width 0 height 0
click at [644, 59] on icon at bounding box center [644, 61] width 9 height 9
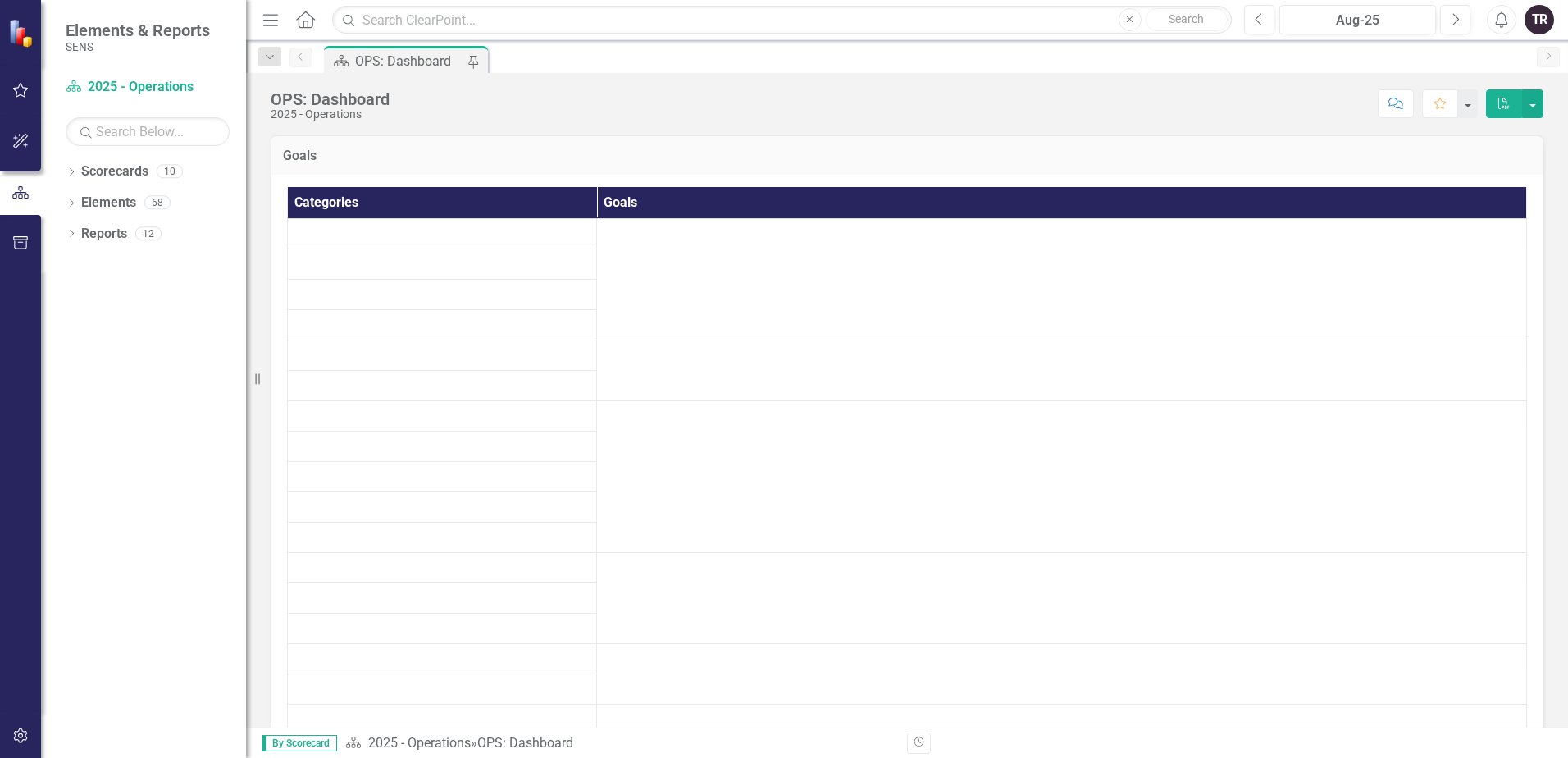
click at [391, 60] on div "OPS: Dashboard" at bounding box center [409, 61] width 108 height 20
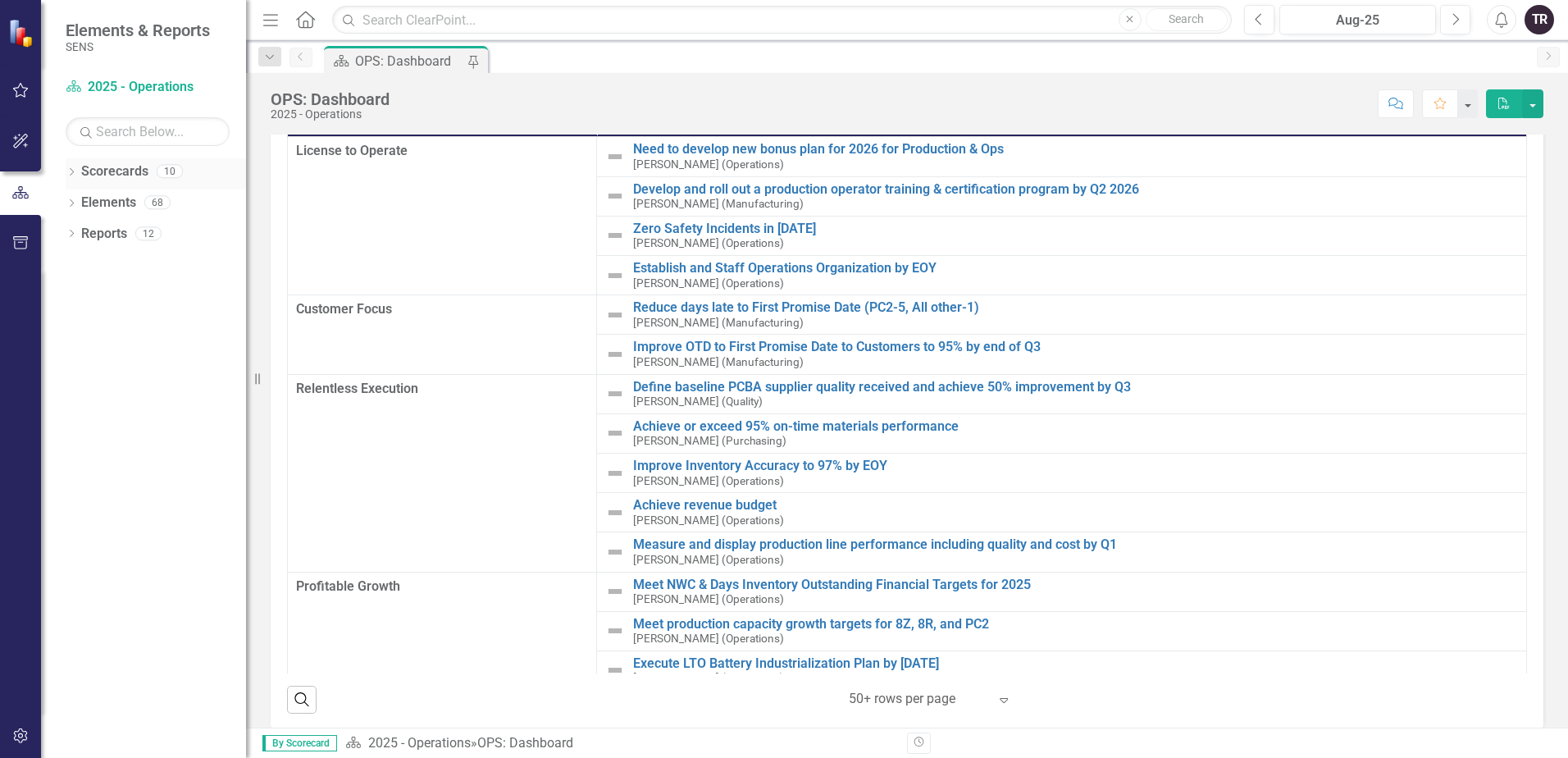
click at [71, 170] on icon "Dropdown" at bounding box center [71, 173] width 11 height 9
click at [61, 202] on icon "Dropdown" at bounding box center [55, 201] width 12 height 10
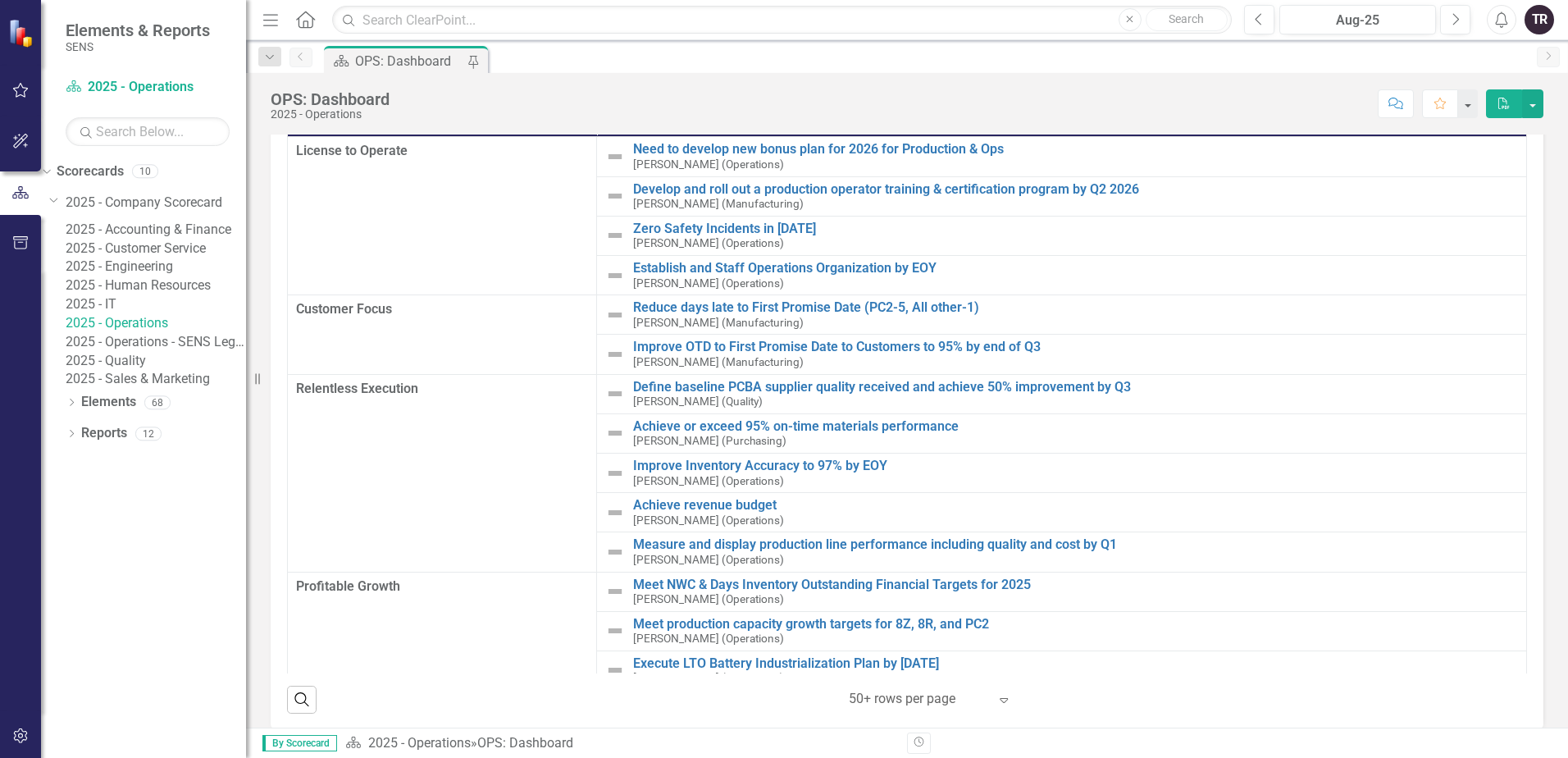
click at [187, 352] on link "2025 - Operations - SENS Legacy KPIs" at bounding box center [156, 342] width 181 height 19
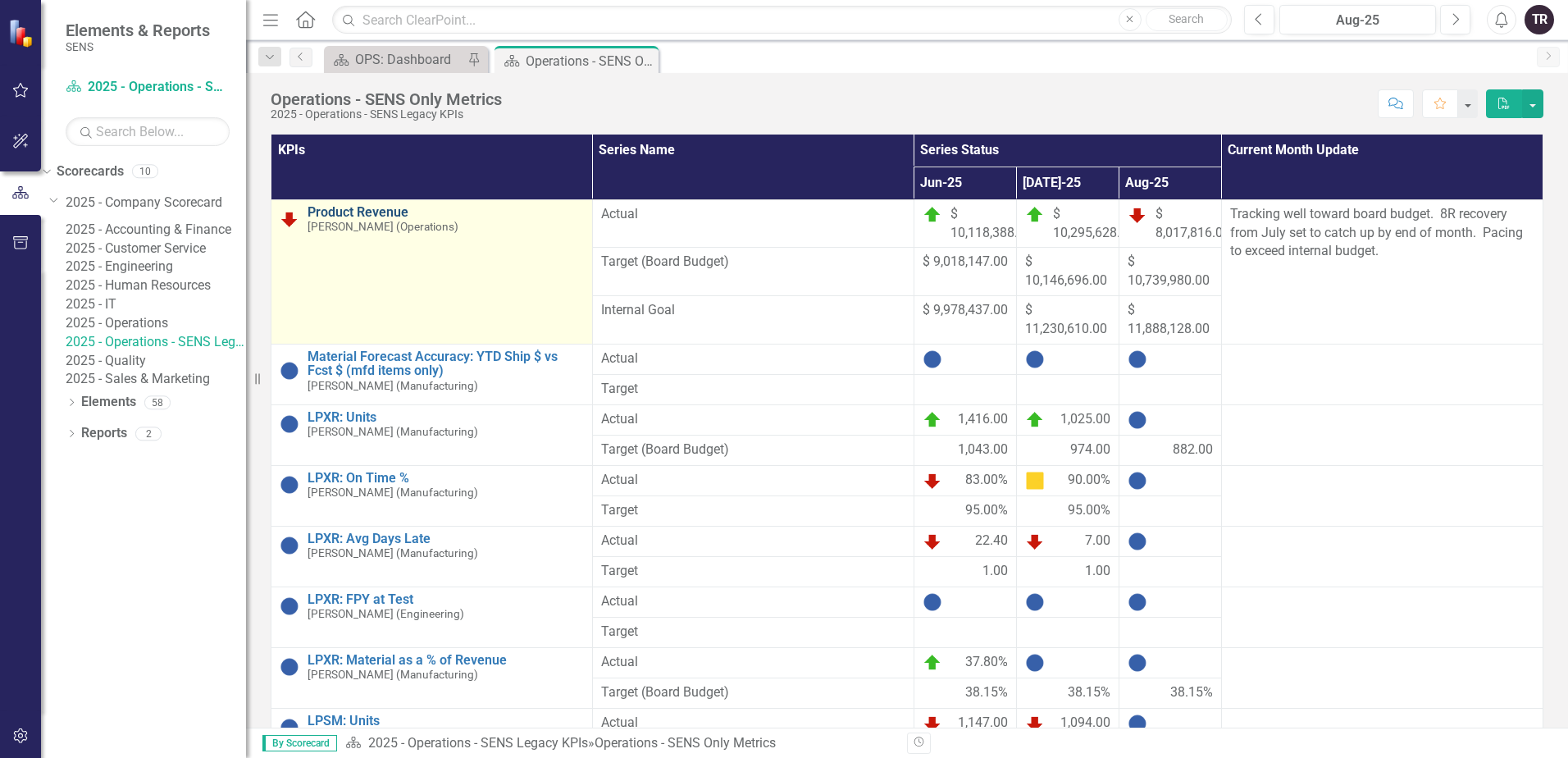
click at [385, 211] on link "Product Revenue" at bounding box center [446, 212] width 276 height 15
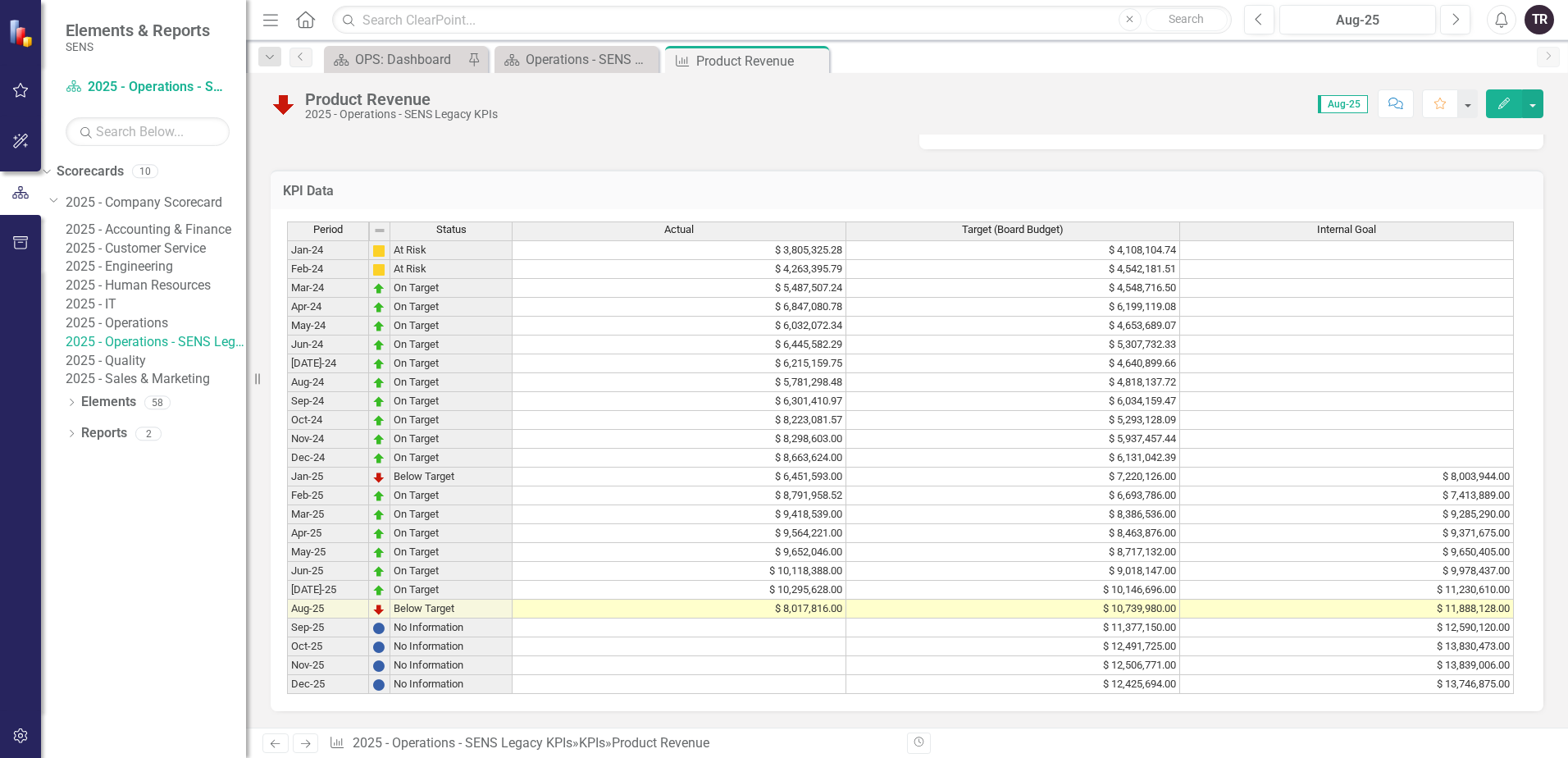
scroll to position [739, 0]
click at [793, 614] on td "$ 8,017,816.00" at bounding box center [680, 609] width 334 height 19
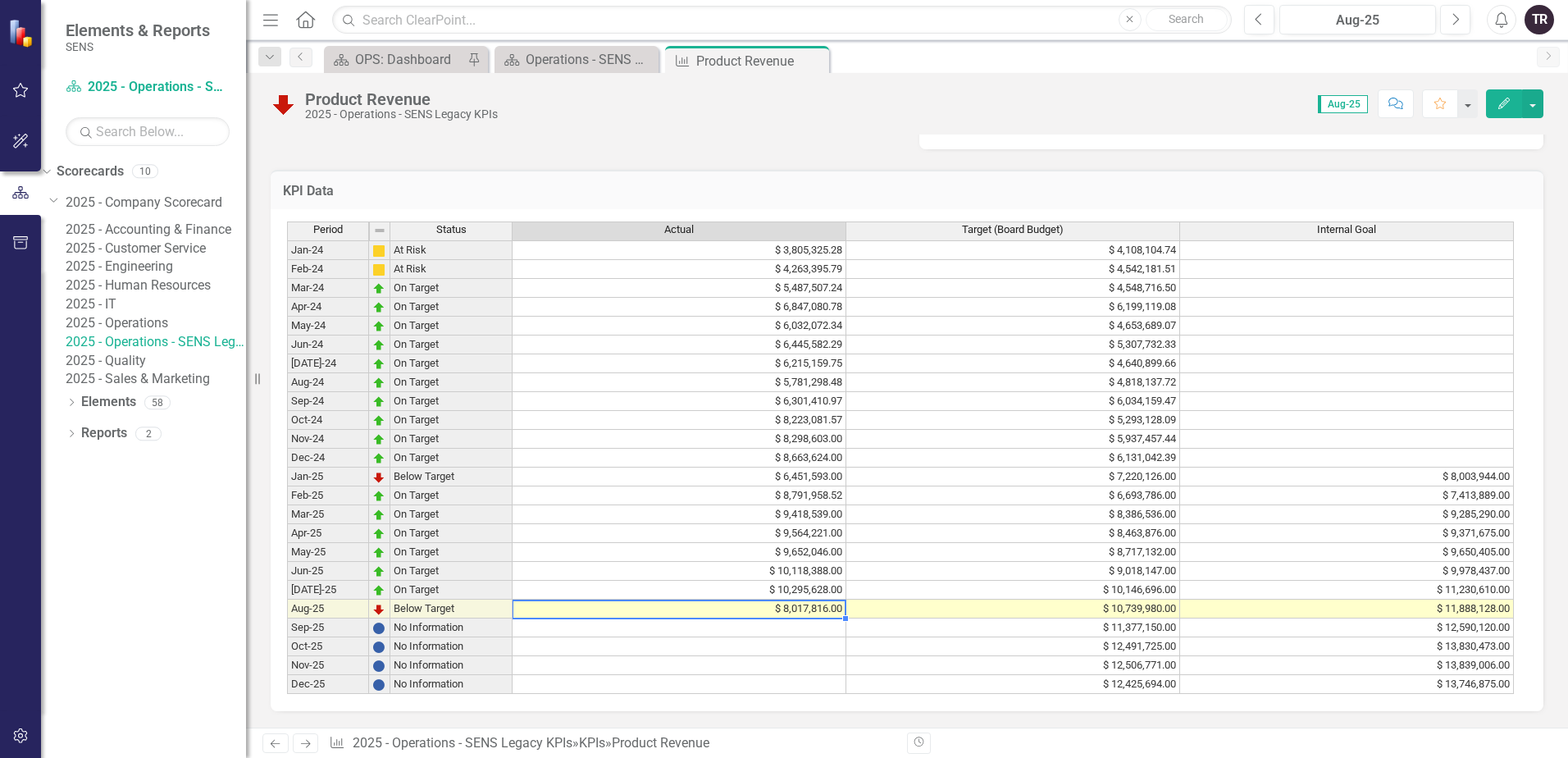
click at [793, 614] on td "$ 8,017,816.00" at bounding box center [680, 609] width 334 height 19
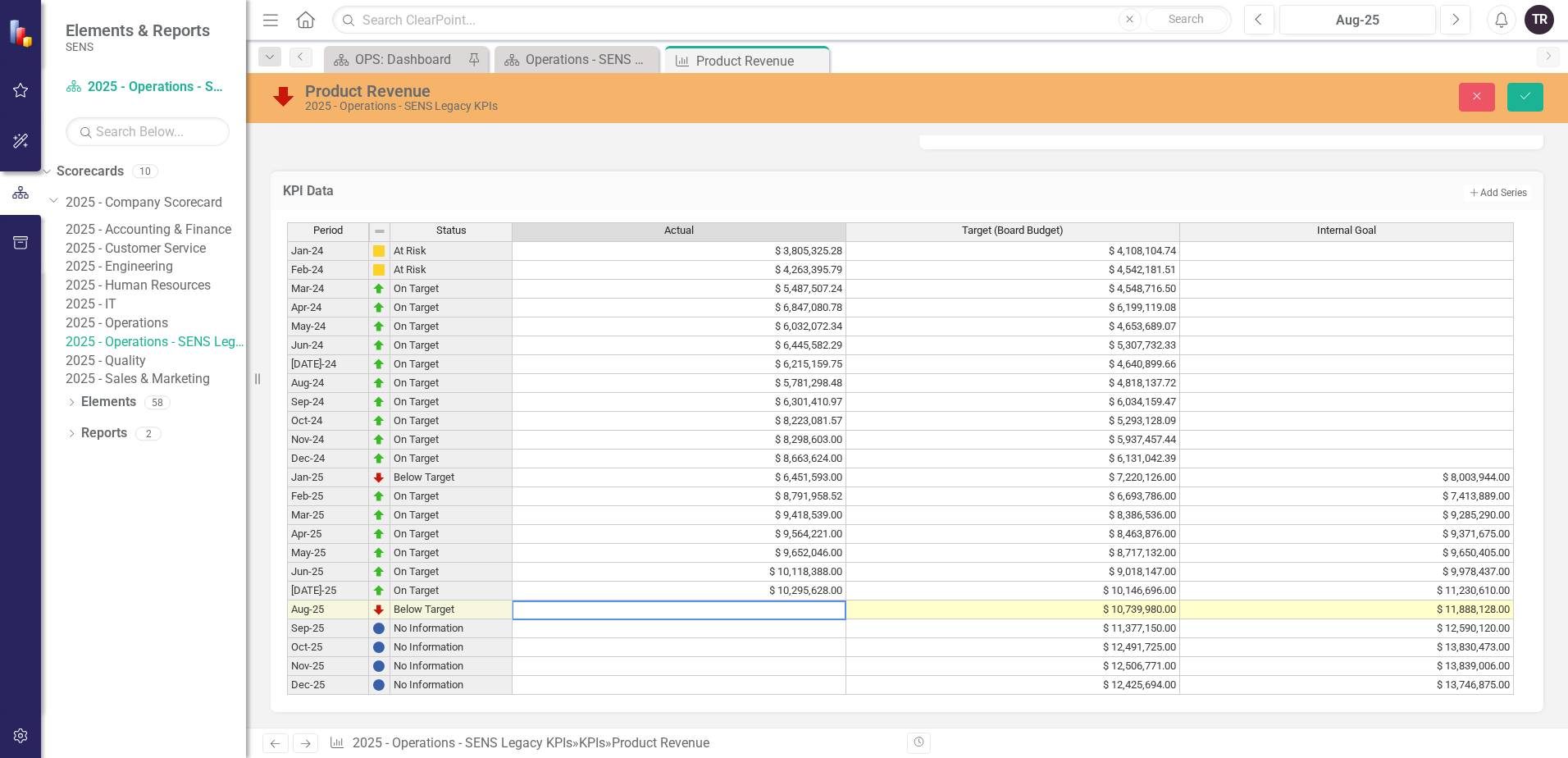
drag, startPoint x: 579, startPoint y: 616, endPoint x: 443, endPoint y: 622, distance: 136.1
click at [443, 622] on div "Period Status Actual Target (Board Budget) Internal Goal Jan-24 At Risk $ 3,805…" at bounding box center [901, 459] width 1228 height 473
type textarea "12520236"
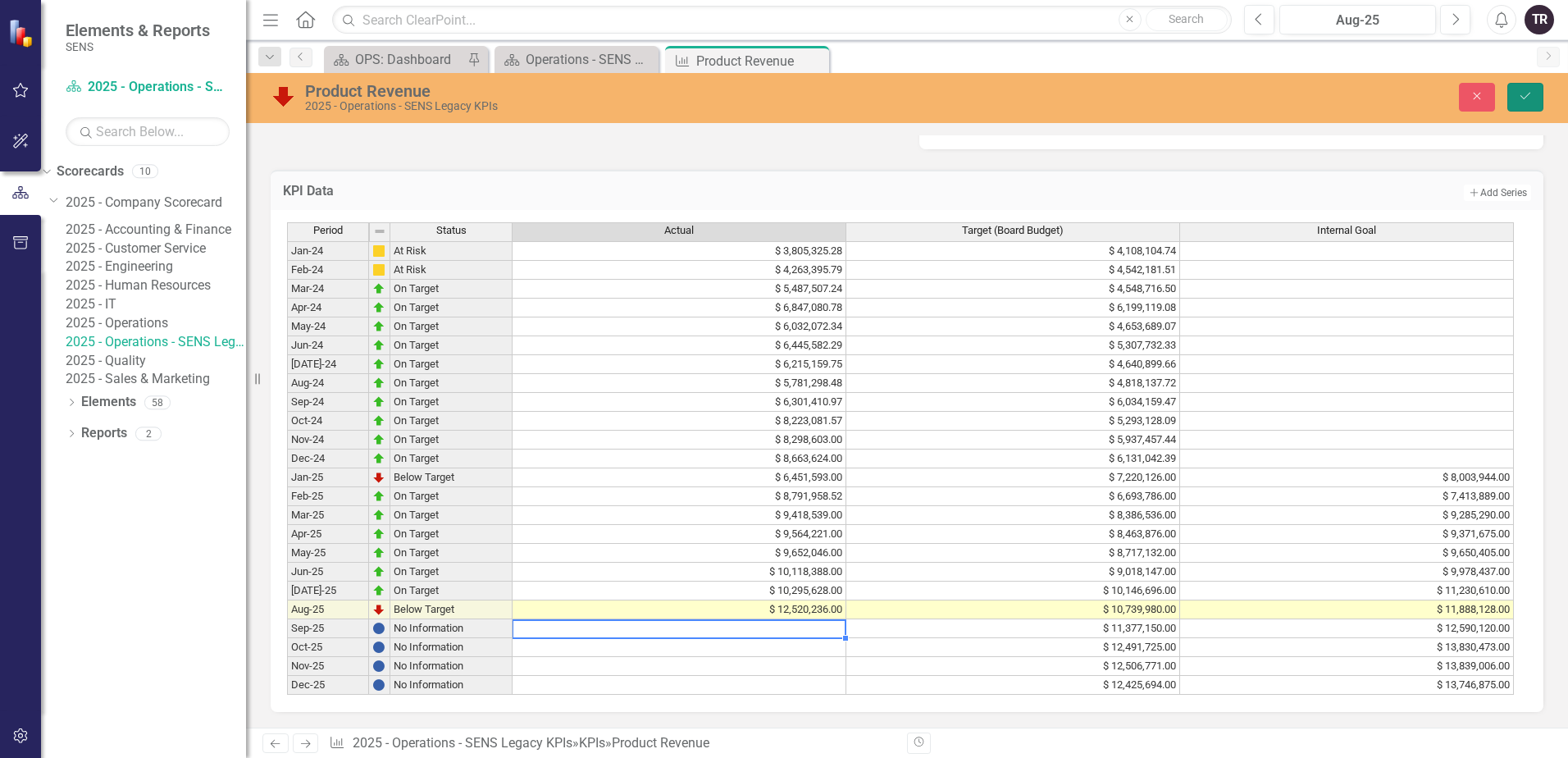
click at [1525, 96] on icon "Save" at bounding box center [1525, 96] width 15 height 11
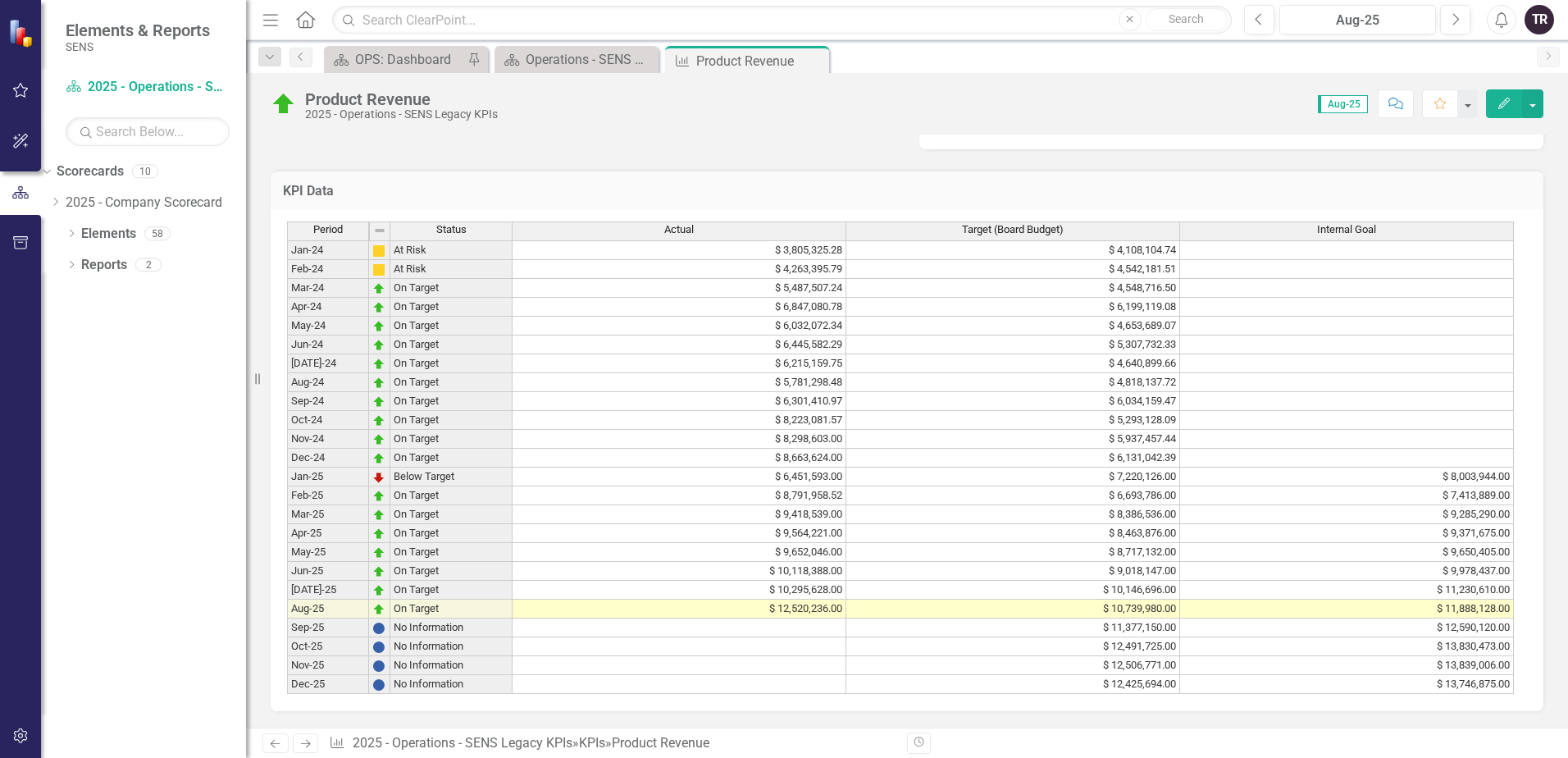
scroll to position [749, 0]
click at [1398, 184] on h3 "KPI Data" at bounding box center [907, 191] width 1248 height 15
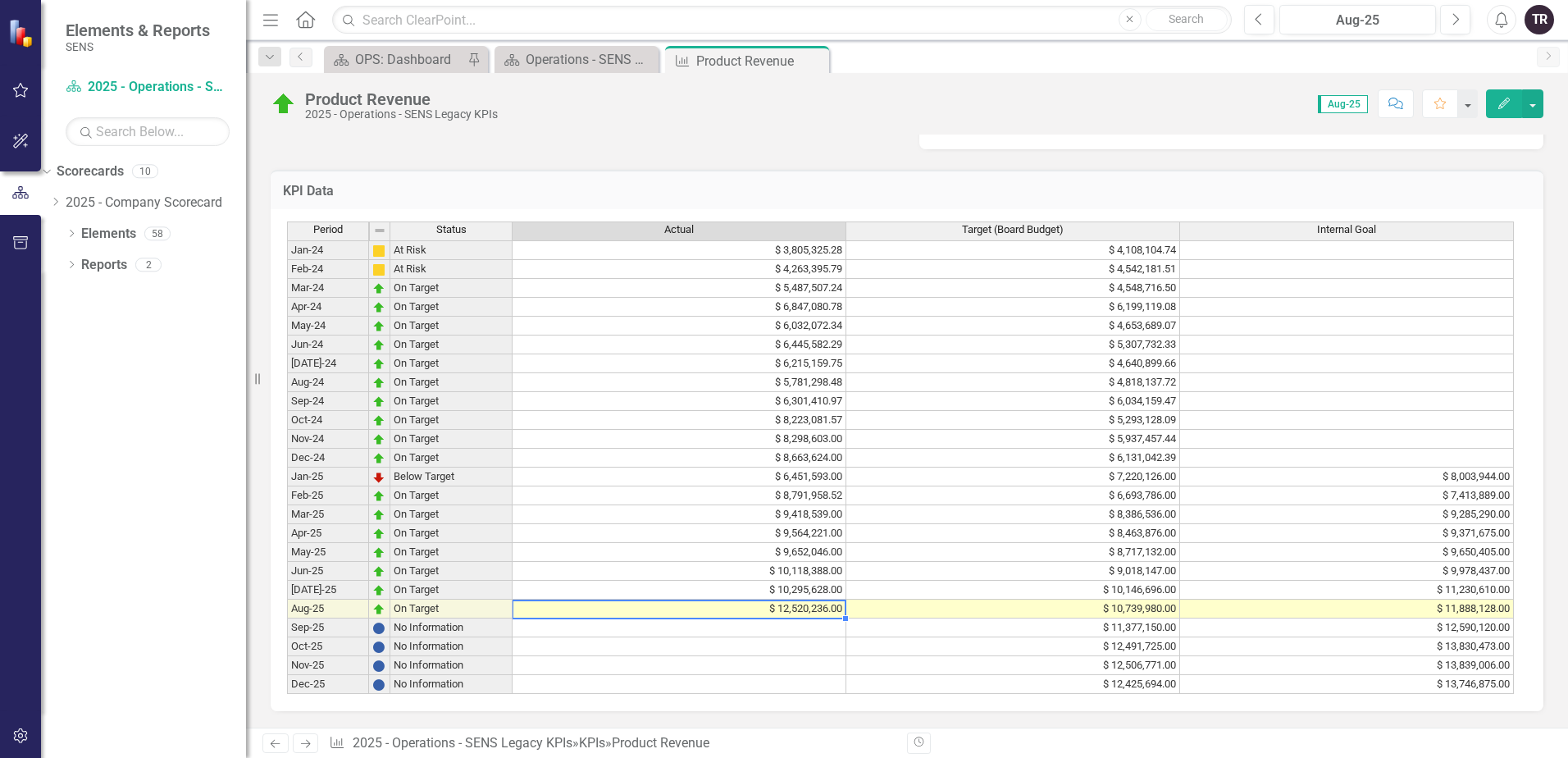
click at [787, 606] on td "$ 12,520,236.00" at bounding box center [680, 609] width 334 height 19
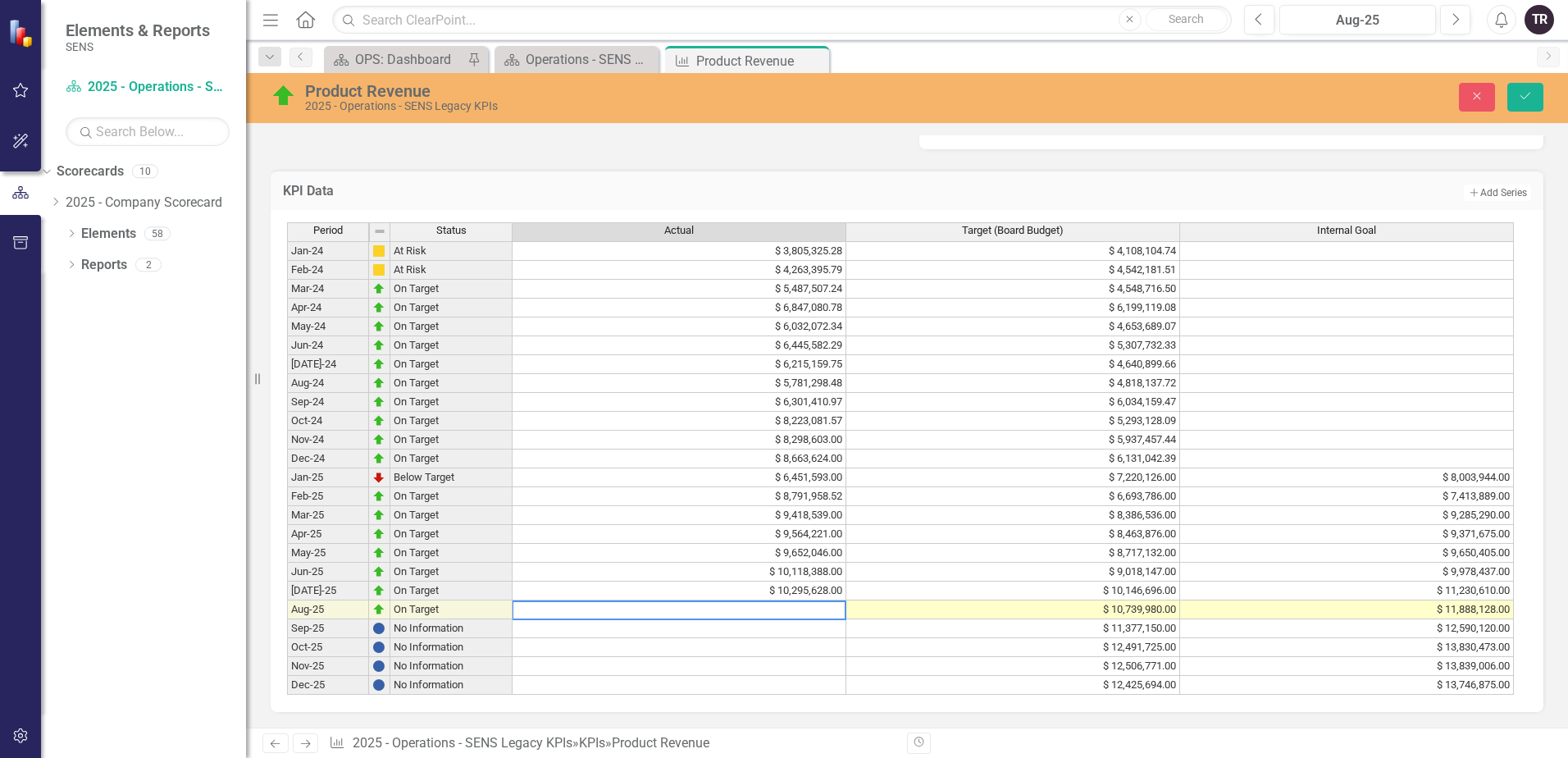
drag, startPoint x: 454, startPoint y: 621, endPoint x: 413, endPoint y: 623, distance: 41.0
click at [413, 623] on div "Period Status Actual Target (Board Budget) Internal Goal Jan-24 At Risk $ 3,805…" at bounding box center [901, 459] width 1228 height 473
type textarea "11809034"
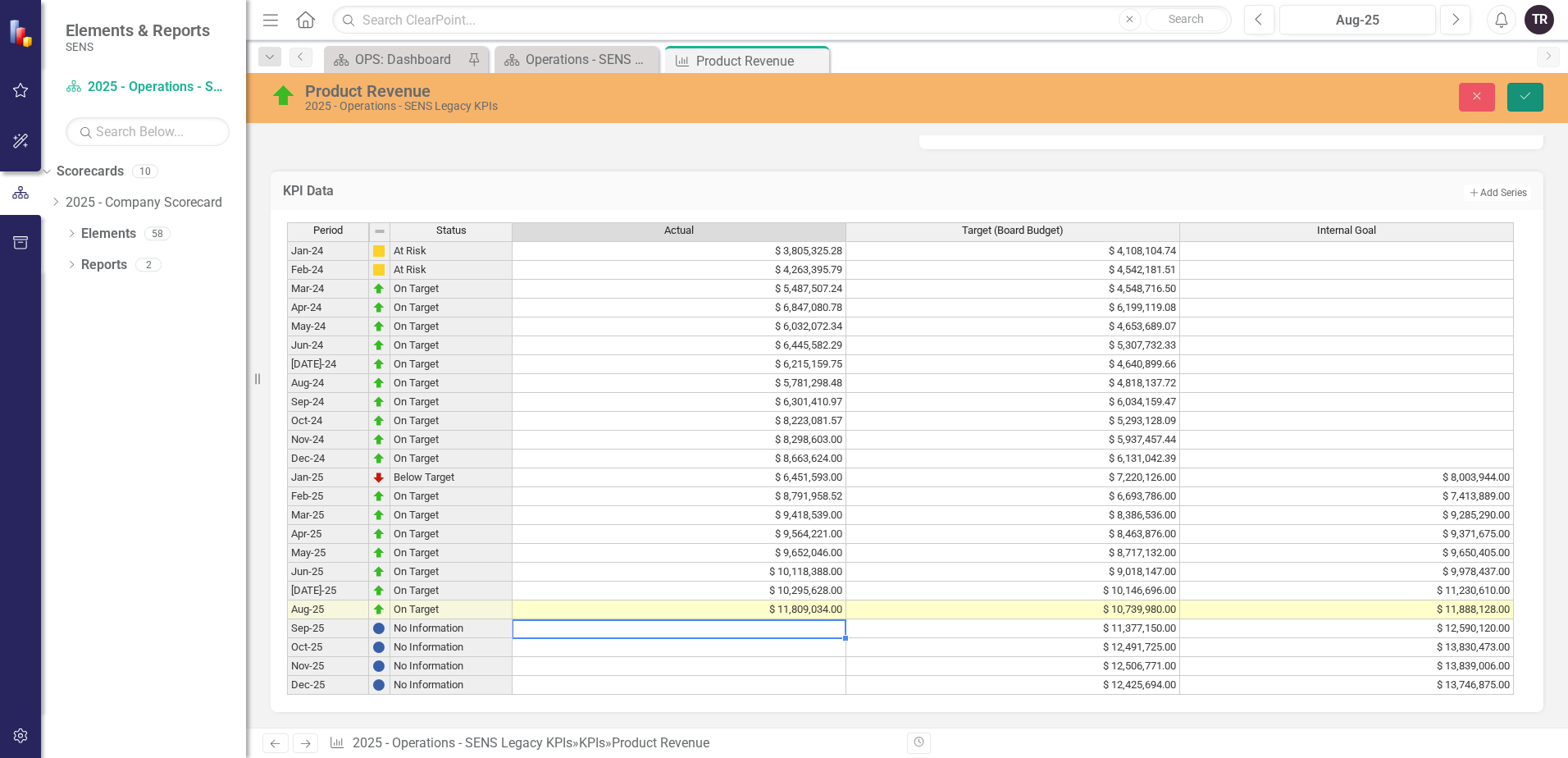
click at [1531, 95] on icon "Save" at bounding box center [1525, 96] width 15 height 11
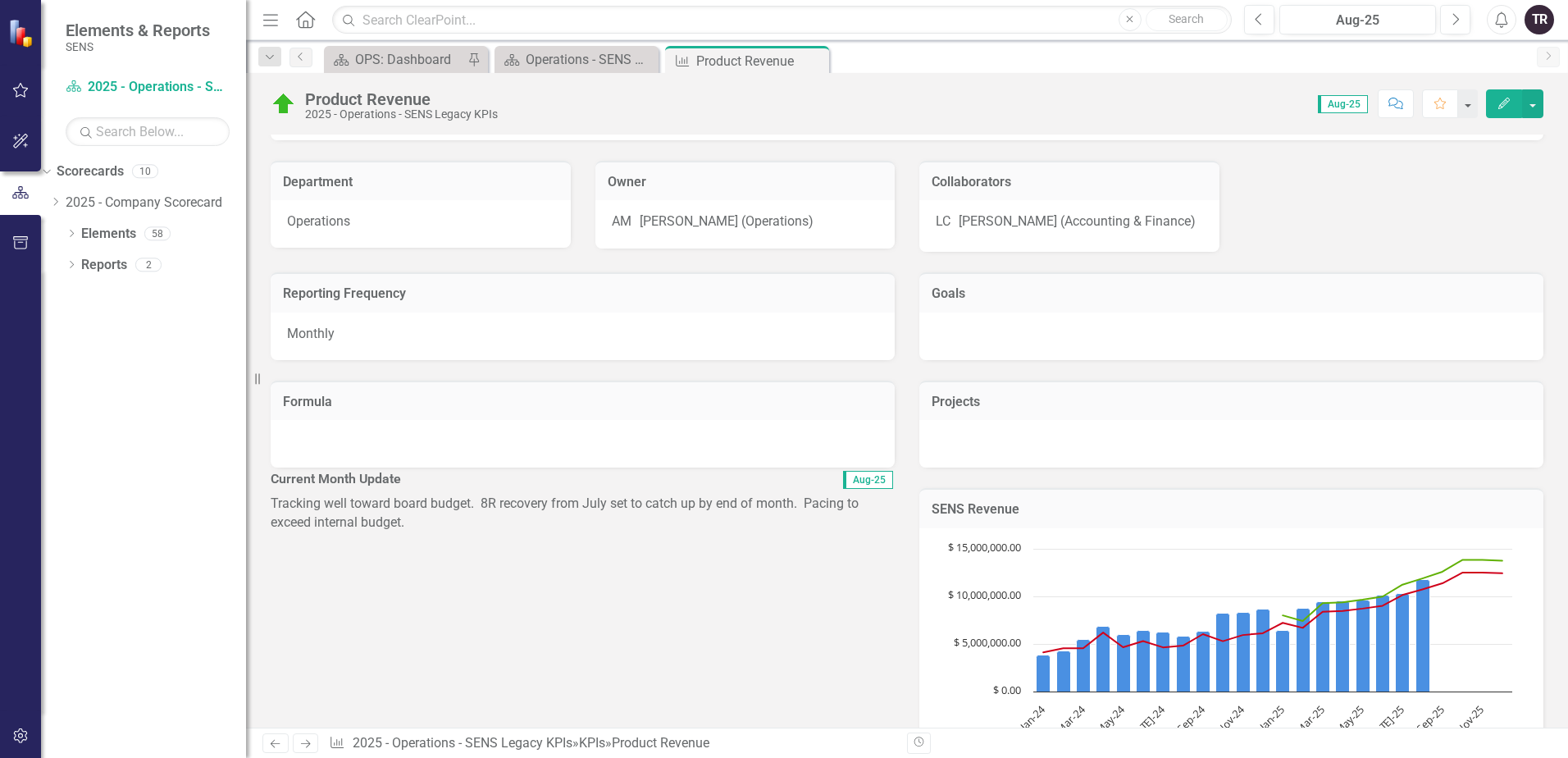
scroll to position [164, 0]
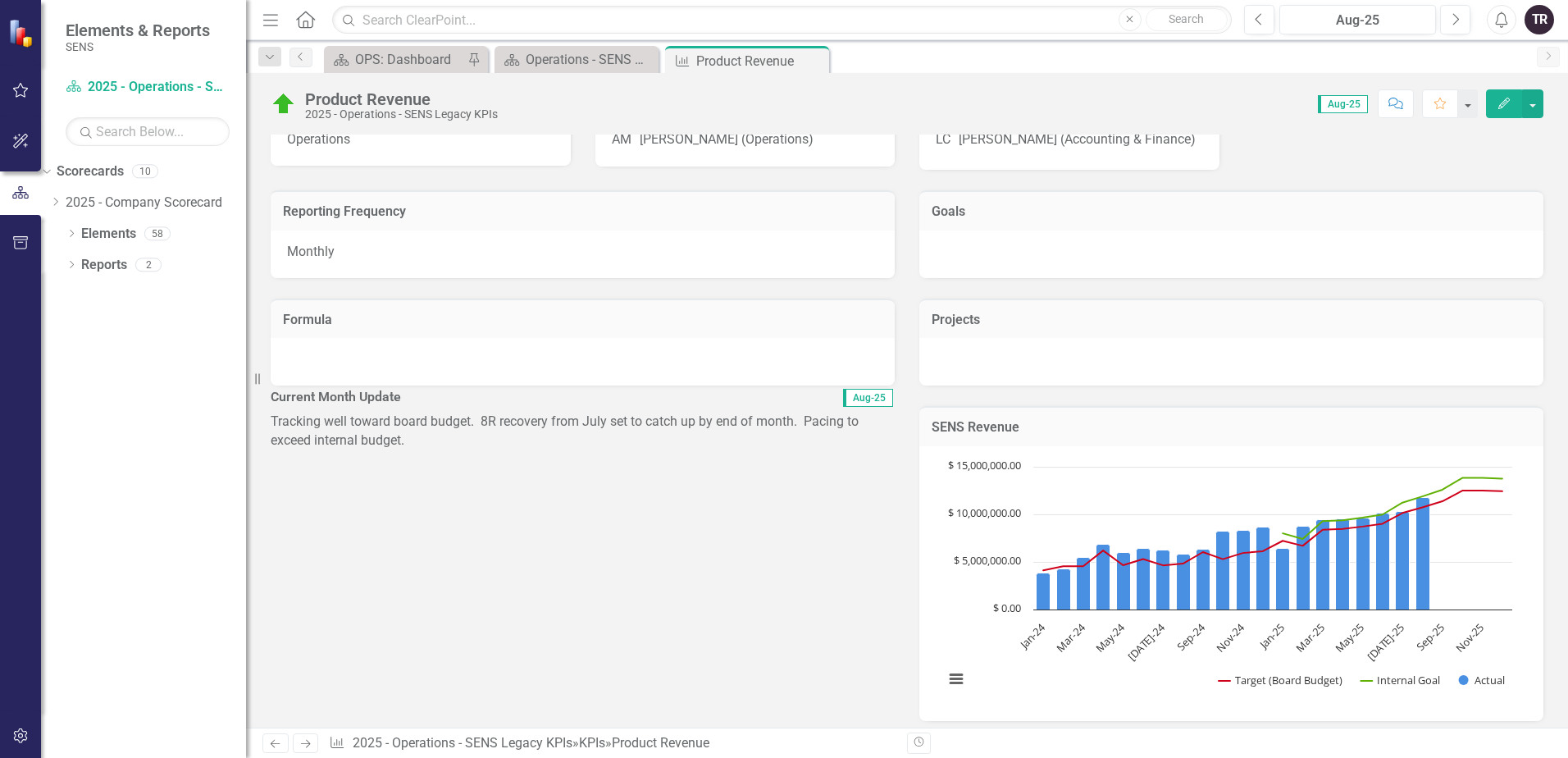
click at [398, 451] on p "Tracking well toward board budget. 8R recovery from July set to catch up by end…" at bounding box center [582, 431] width 624 height 38
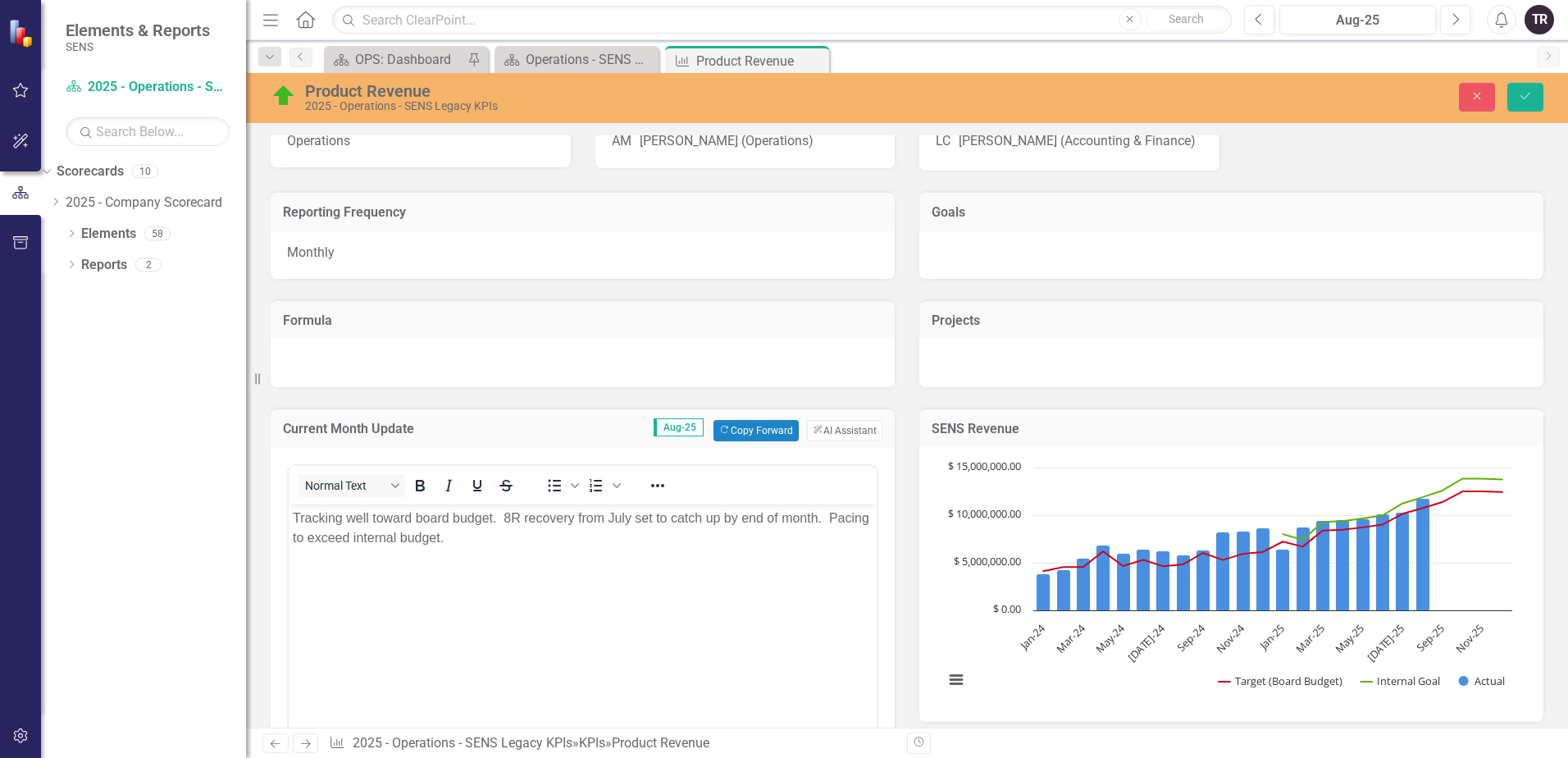
scroll to position [0, 0]
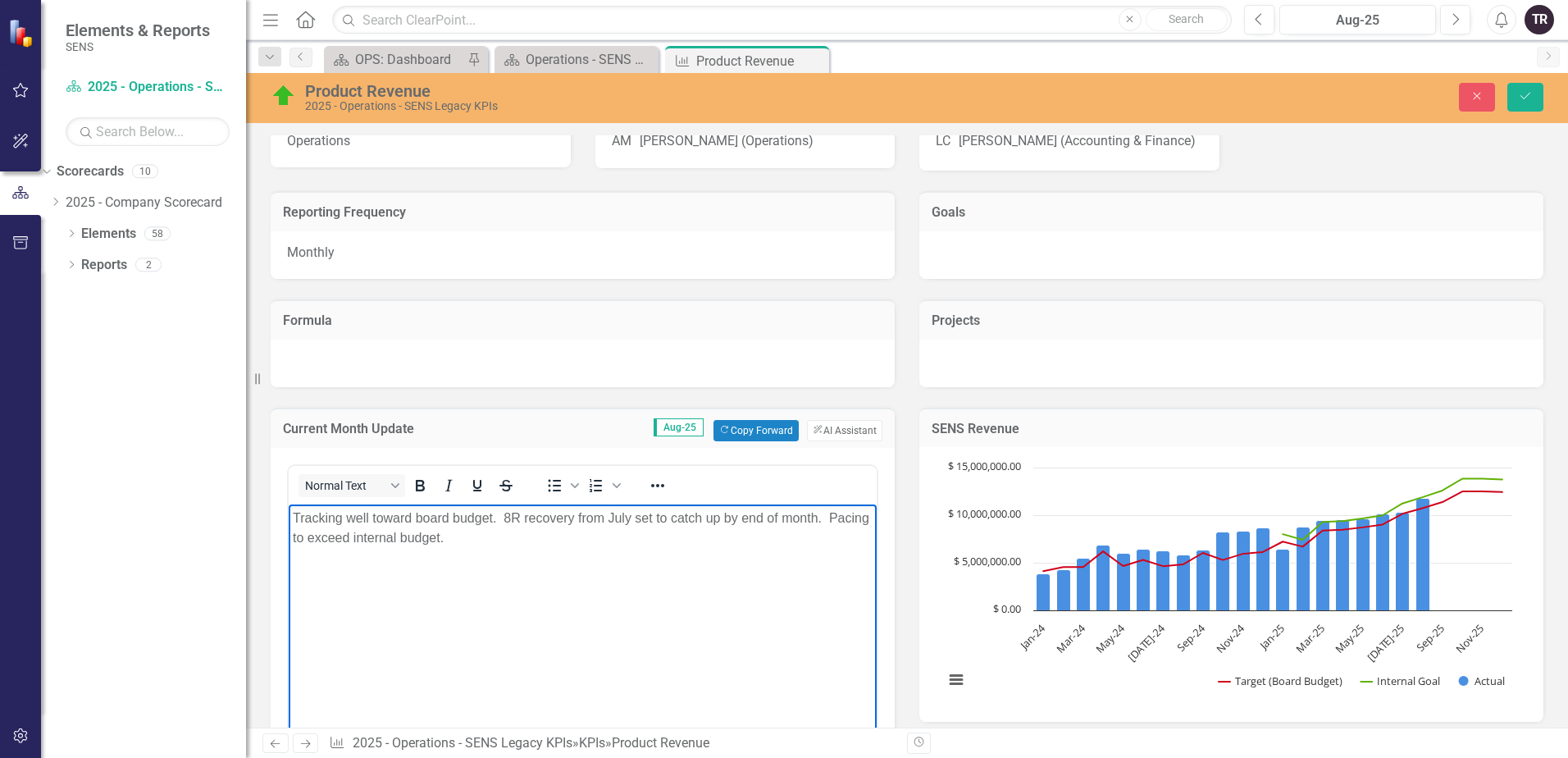
drag, startPoint x: 490, startPoint y: 537, endPoint x: 548, endPoint y: 1019, distance: 485.5
click at [288, 509] on html "Tracking well toward board budget. 8R recovery from July set to catch up by end…" at bounding box center [582, 626] width 588 height 246
click at [413, 507] on p "Genset =" at bounding box center [582, 517] width 580 height 19
